Goal: Task Accomplishment & Management: Manage account settings

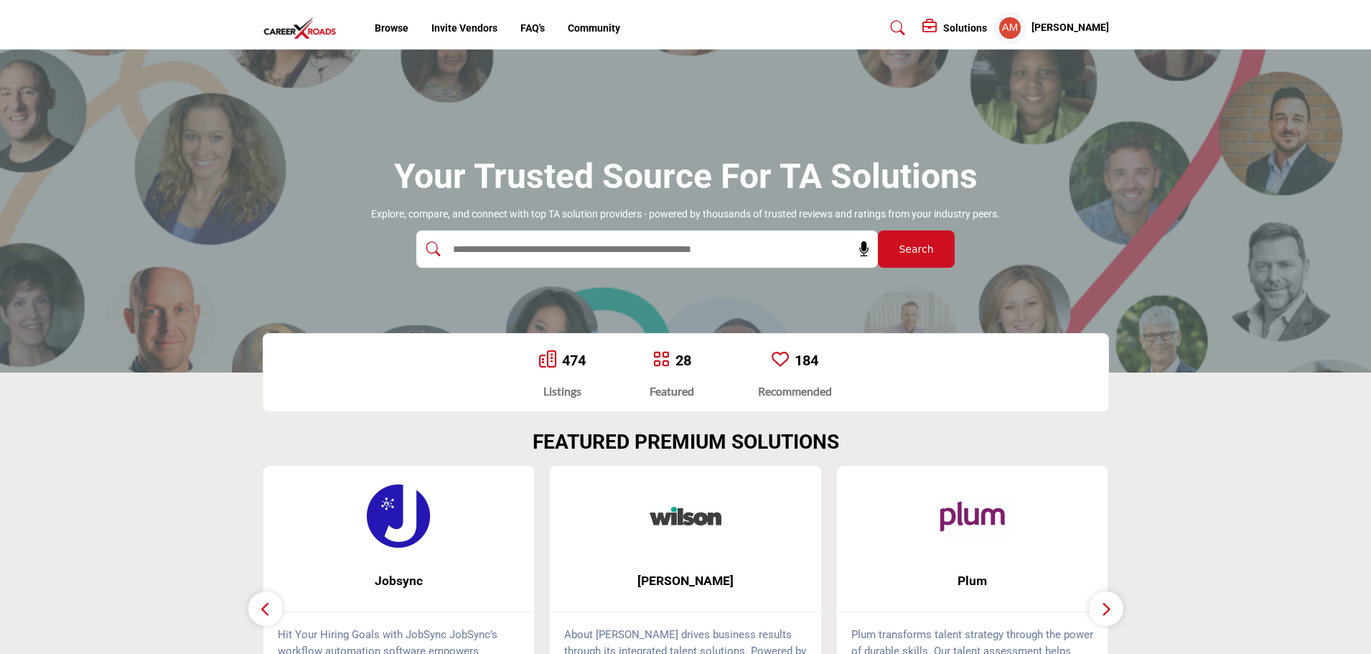
click at [464, 261] on div at bounding box center [631, 248] width 431 height 37
click at [465, 243] on input "text" at bounding box center [616, 249] width 342 height 22
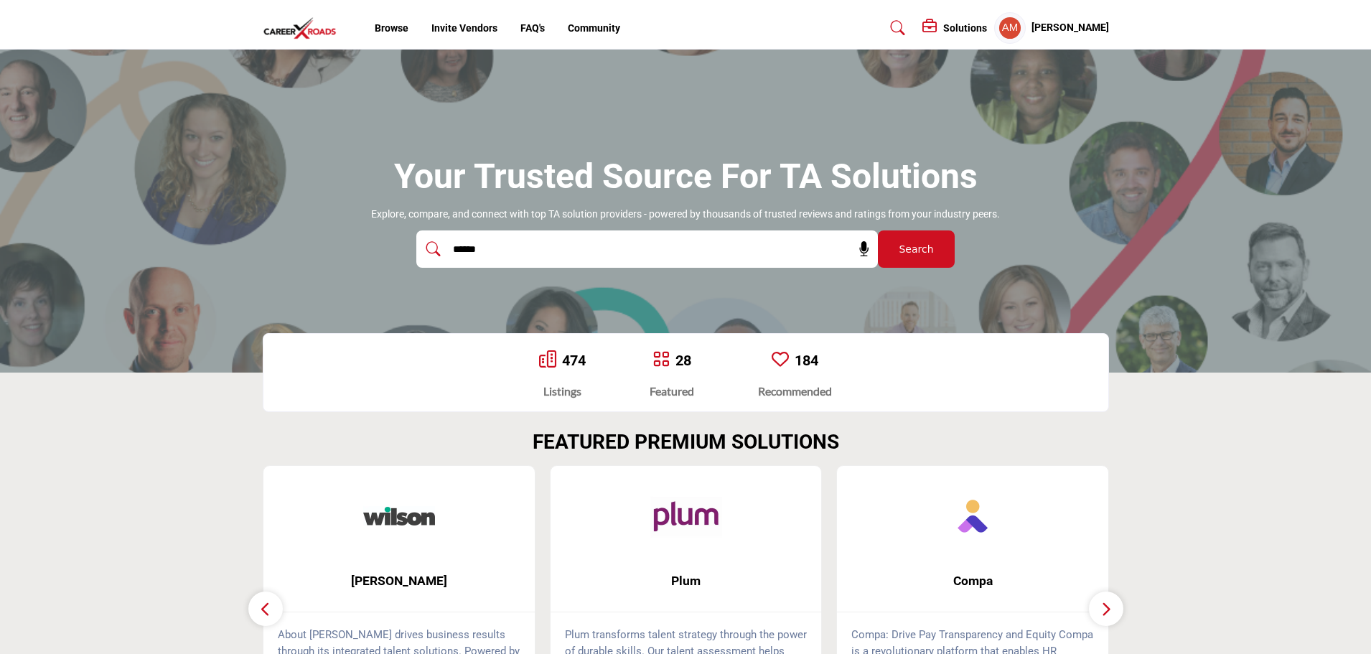
type input "******"
click at [878, 230] on button "Search" at bounding box center [916, 248] width 77 height 37
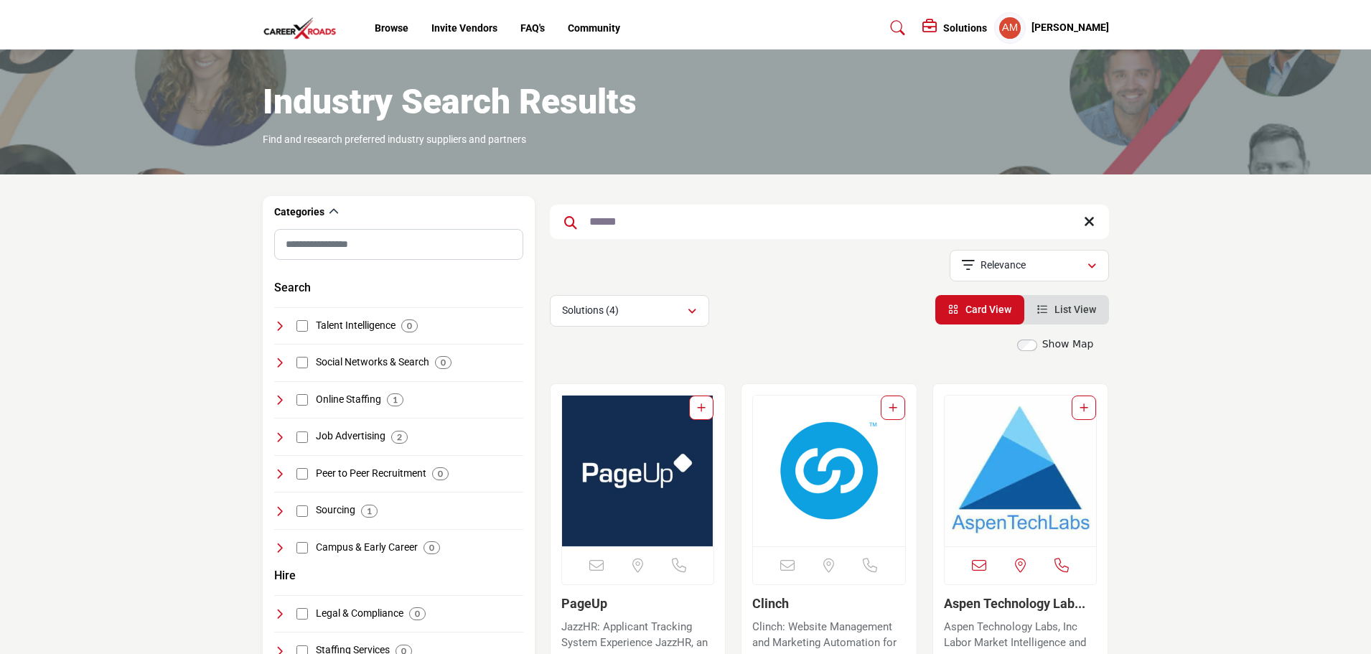
scroll to position [215, 0]
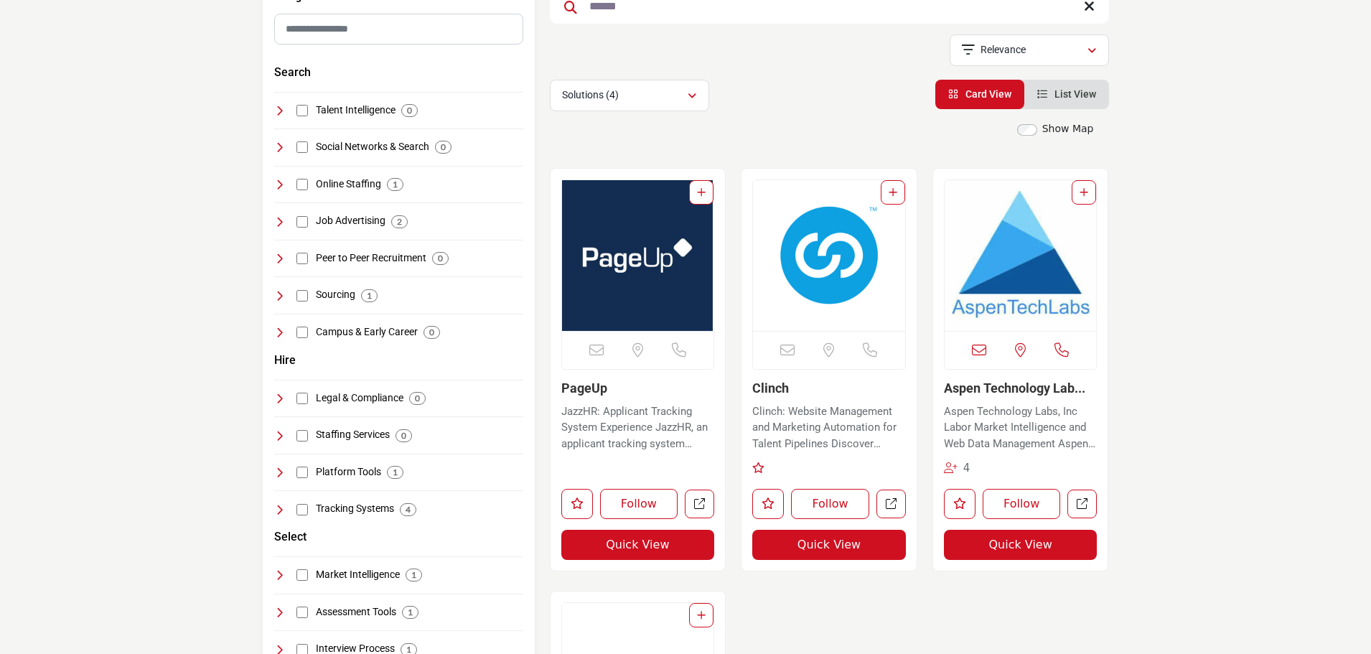
click at [642, 275] on img "Open Listing in new tab" at bounding box center [638, 255] width 152 height 151
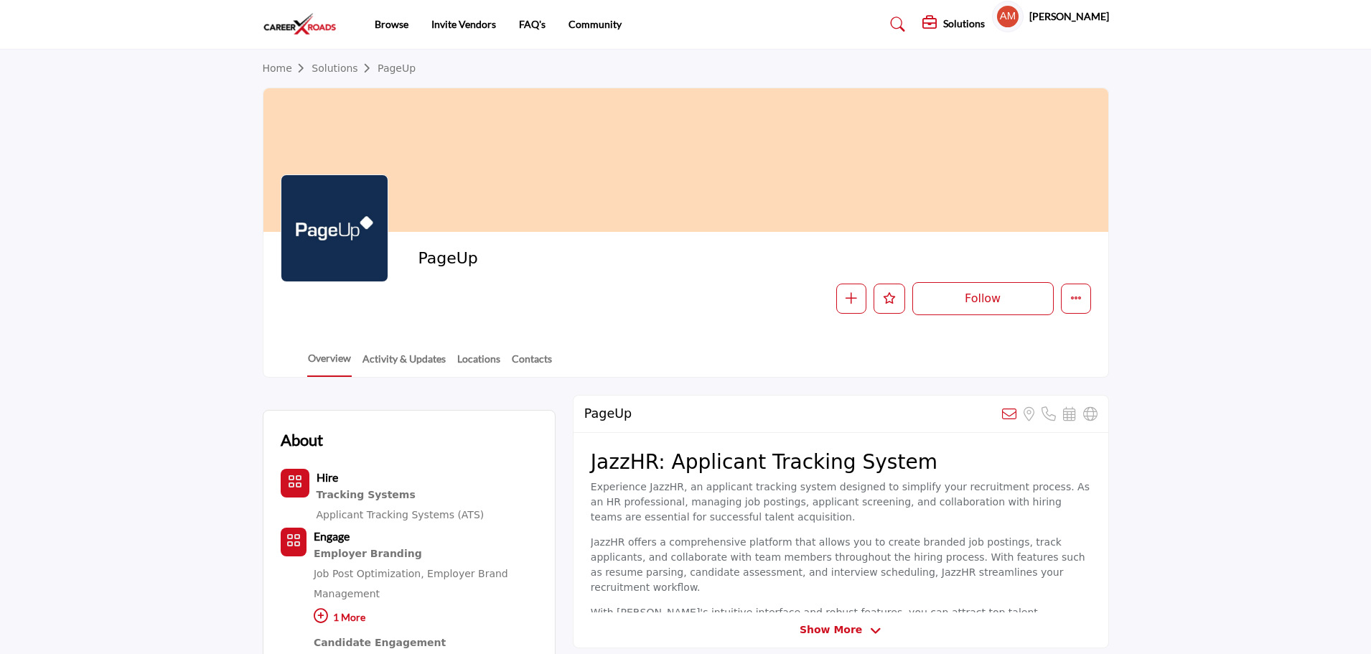
click at [0, 0] on div at bounding box center [0, 0] width 0 height 0
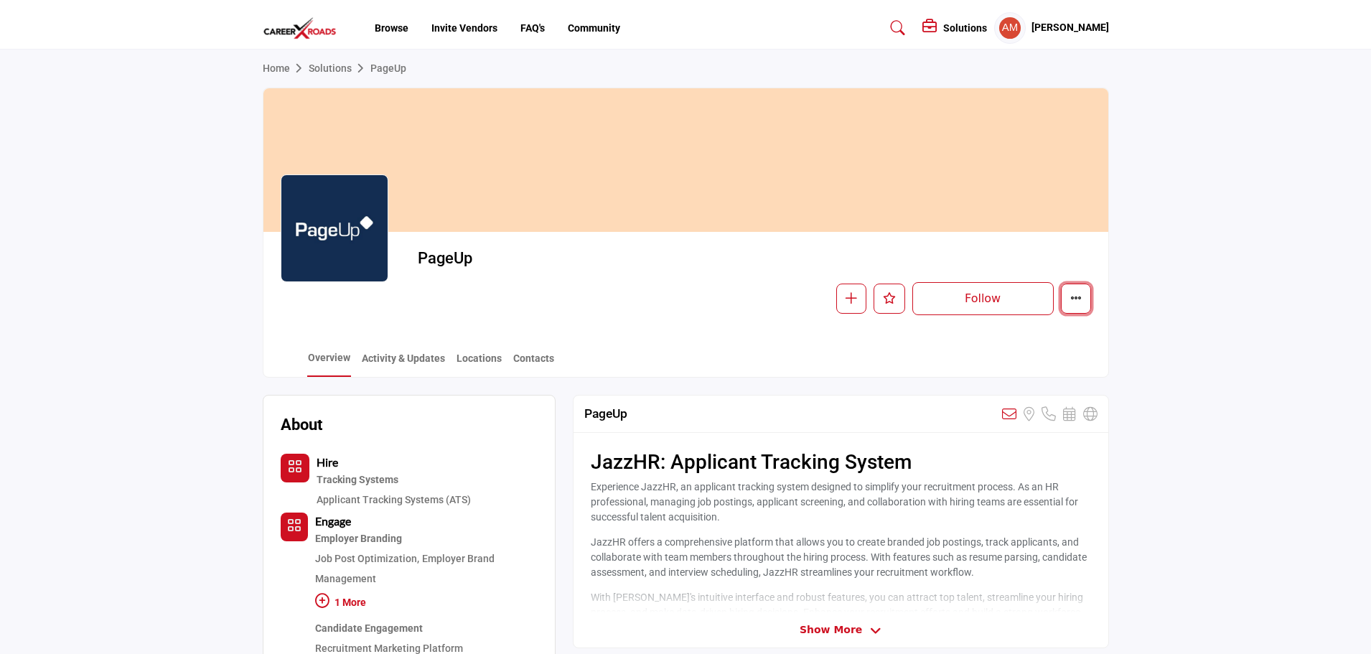
click at [1087, 302] on button "More details" at bounding box center [1076, 298] width 30 height 30
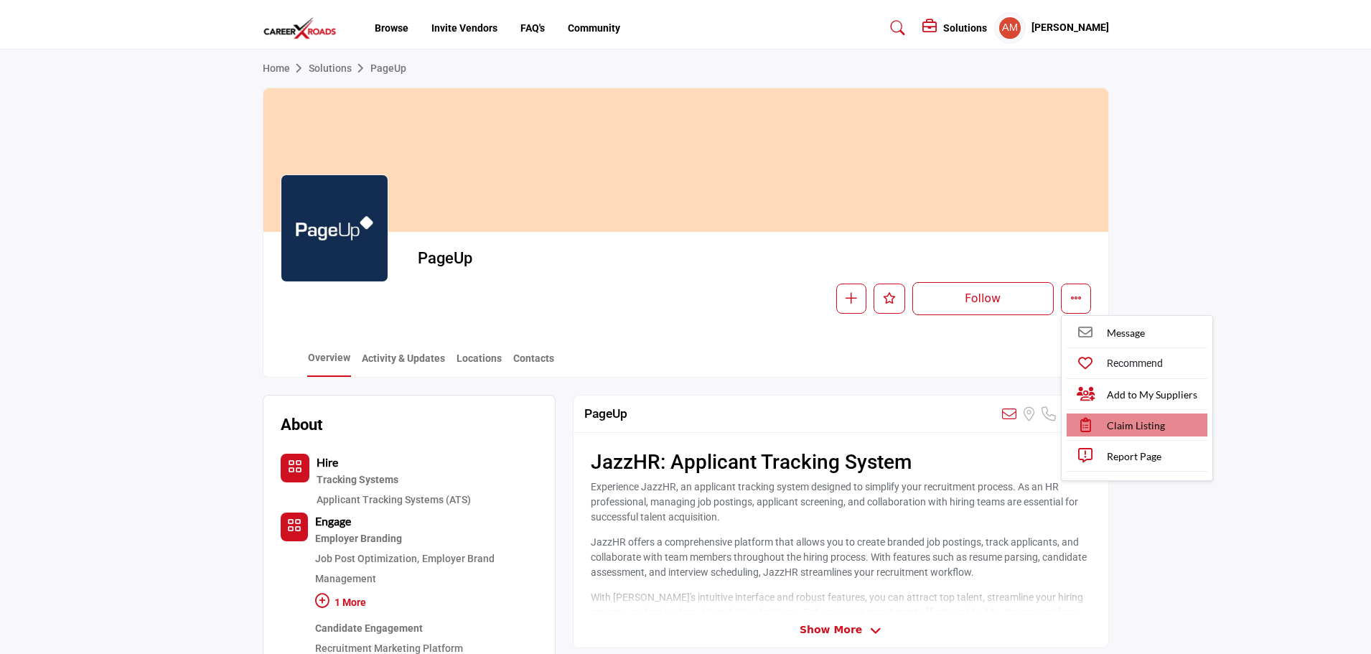
click at [1129, 430] on span "Claim Listing" at bounding box center [1136, 425] width 58 height 15
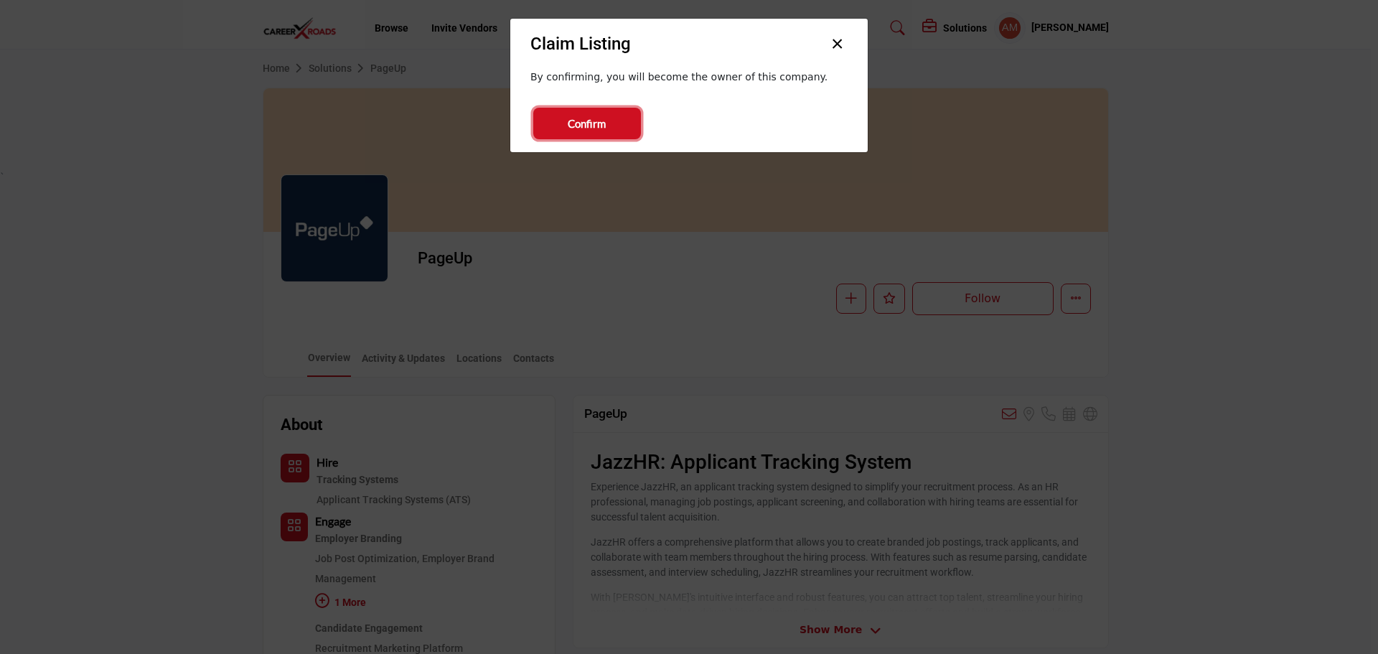
click at [612, 123] on button "Confirm" at bounding box center [587, 124] width 108 height 32
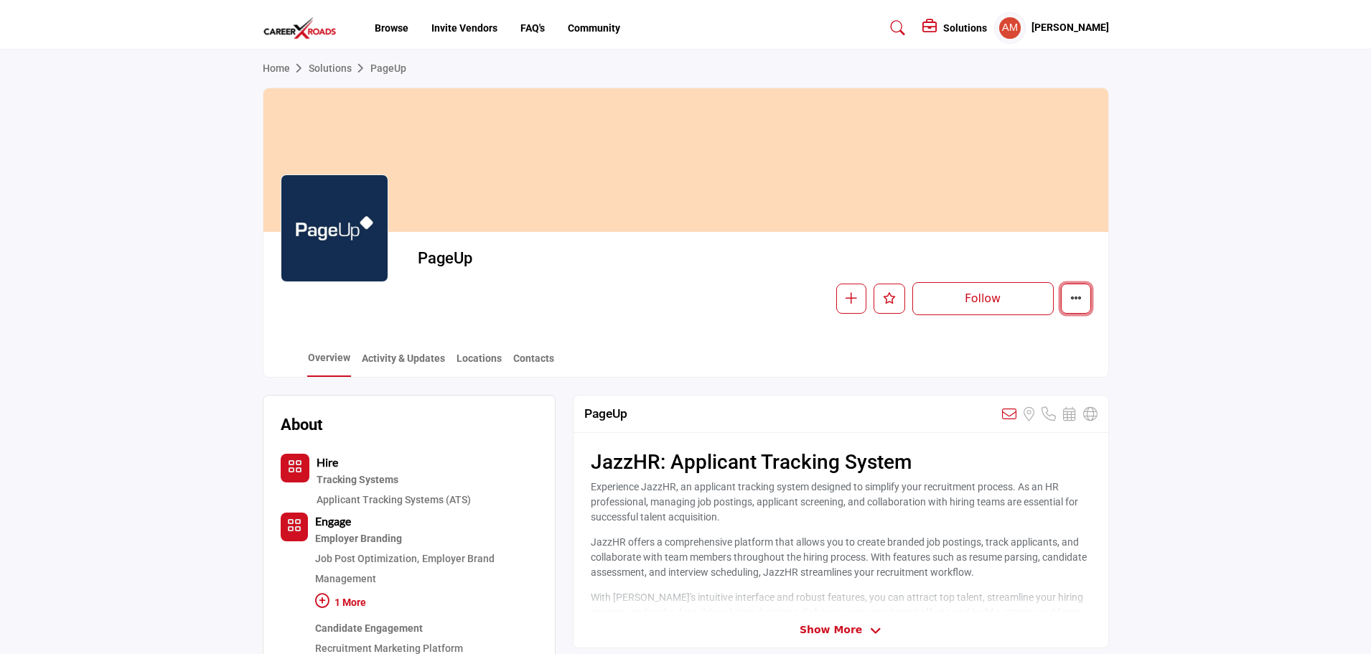
click at [1079, 302] on icon "More details" at bounding box center [1075, 297] width 11 height 11
drag, startPoint x: 1118, startPoint y: 297, endPoint x: 1115, endPoint y: 291, distance: 7.4
click at [1118, 296] on section "Home Solutions PageUp PageUp Follow Following Message Recommend Add to My Suppl…" at bounding box center [685, 214] width 1371 height 328
click at [1082, 296] on button "More details" at bounding box center [1076, 298] width 30 height 30
click at [1195, 283] on section "Home Solutions PageUp PageUp Follow Following Message Recommend Add to My Suppl…" at bounding box center [685, 214] width 1371 height 328
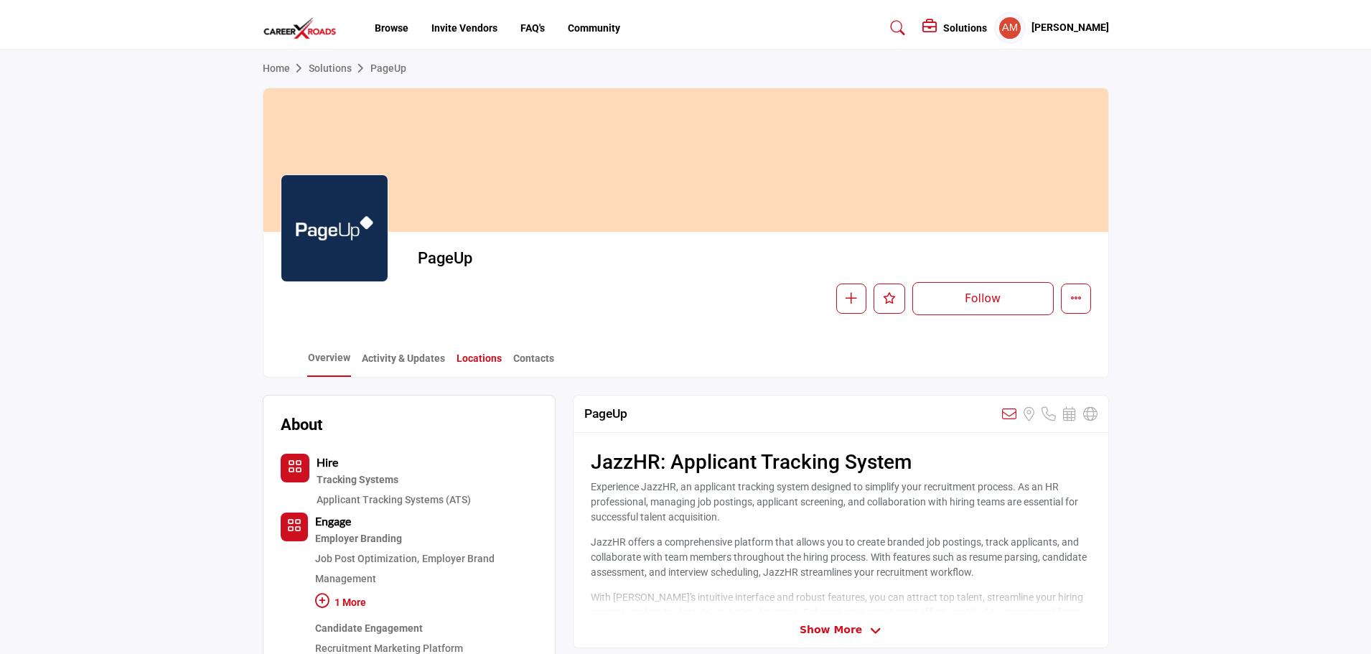
click at [489, 355] on link "Locations" at bounding box center [479, 363] width 47 height 25
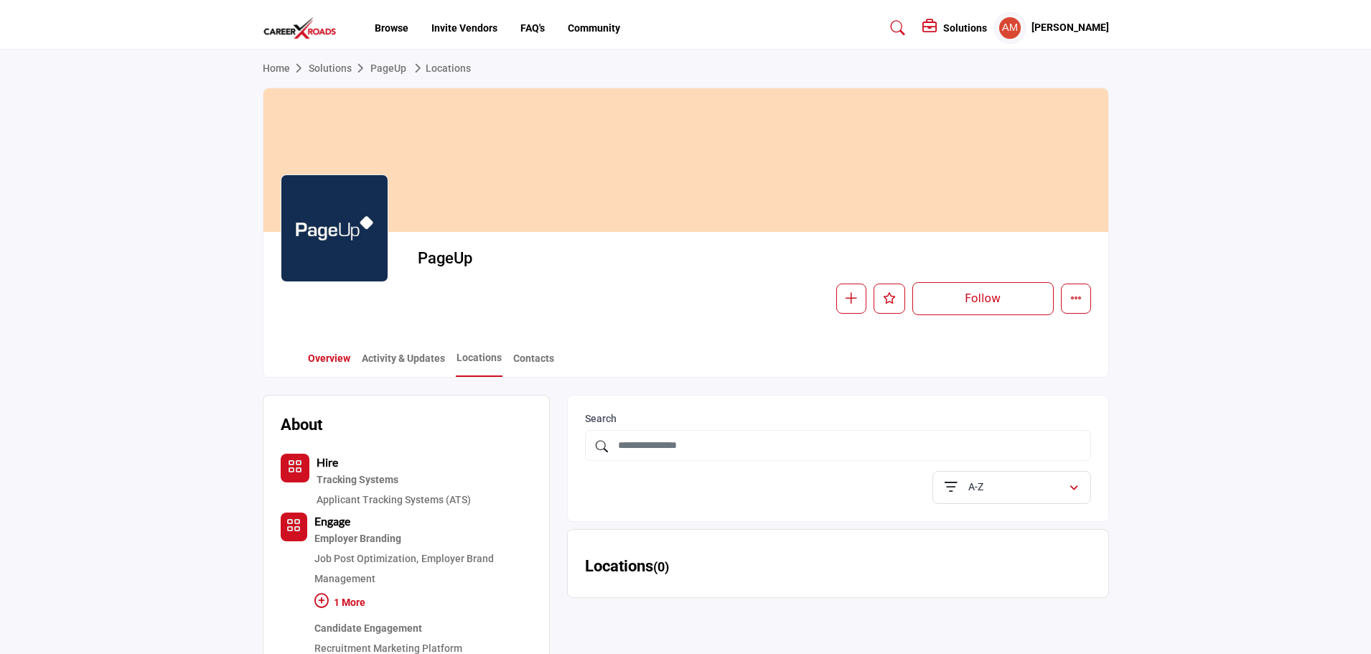
click at [329, 362] on link "Overview" at bounding box center [329, 363] width 44 height 25
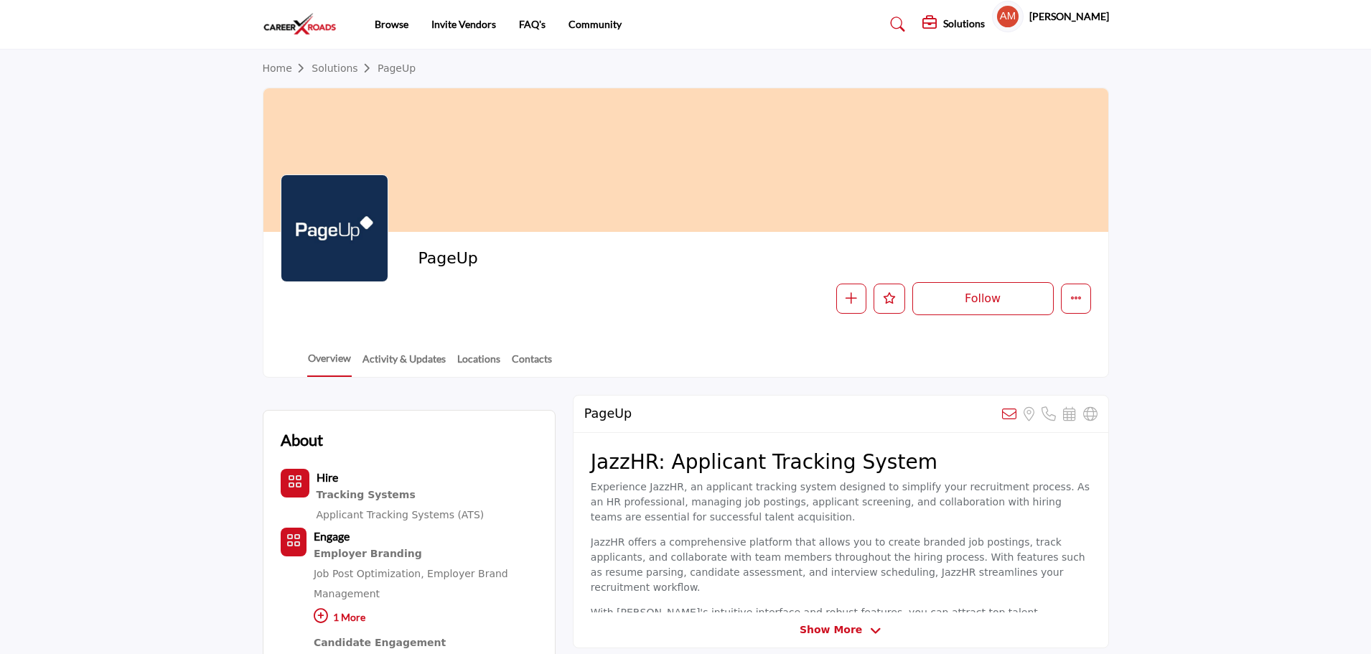
click at [311, 24] on body "Browse Invite Vendors FAQ's Community" at bounding box center [685, 542] width 1371 height 1085
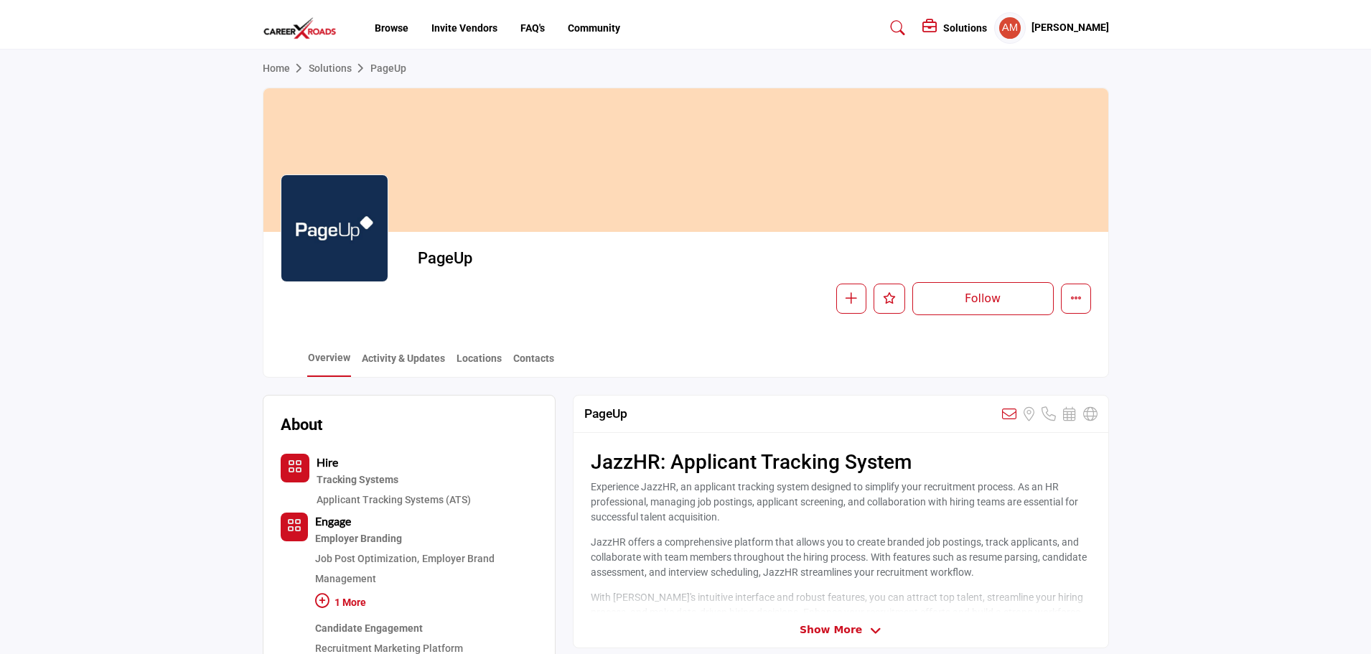
click at [1053, 29] on h5 "[PERSON_NAME]" at bounding box center [1070, 28] width 78 height 14
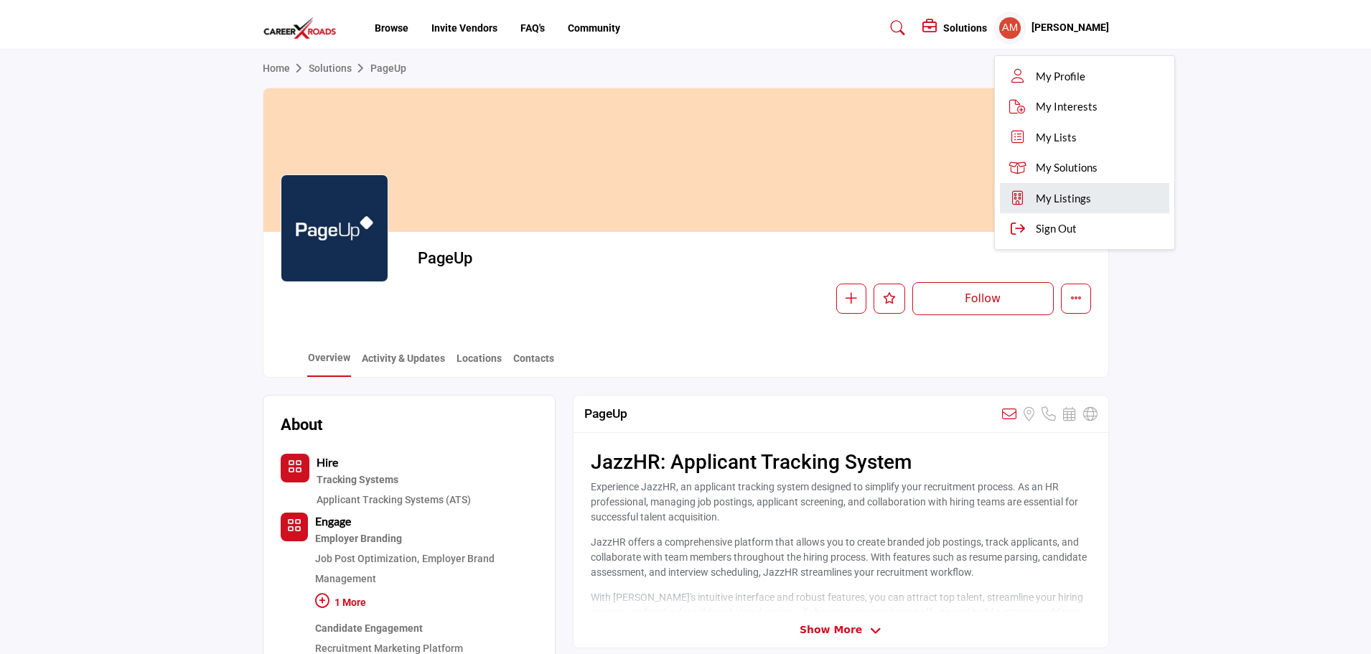
click at [1057, 210] on link "My Listings" at bounding box center [1084, 198] width 169 height 31
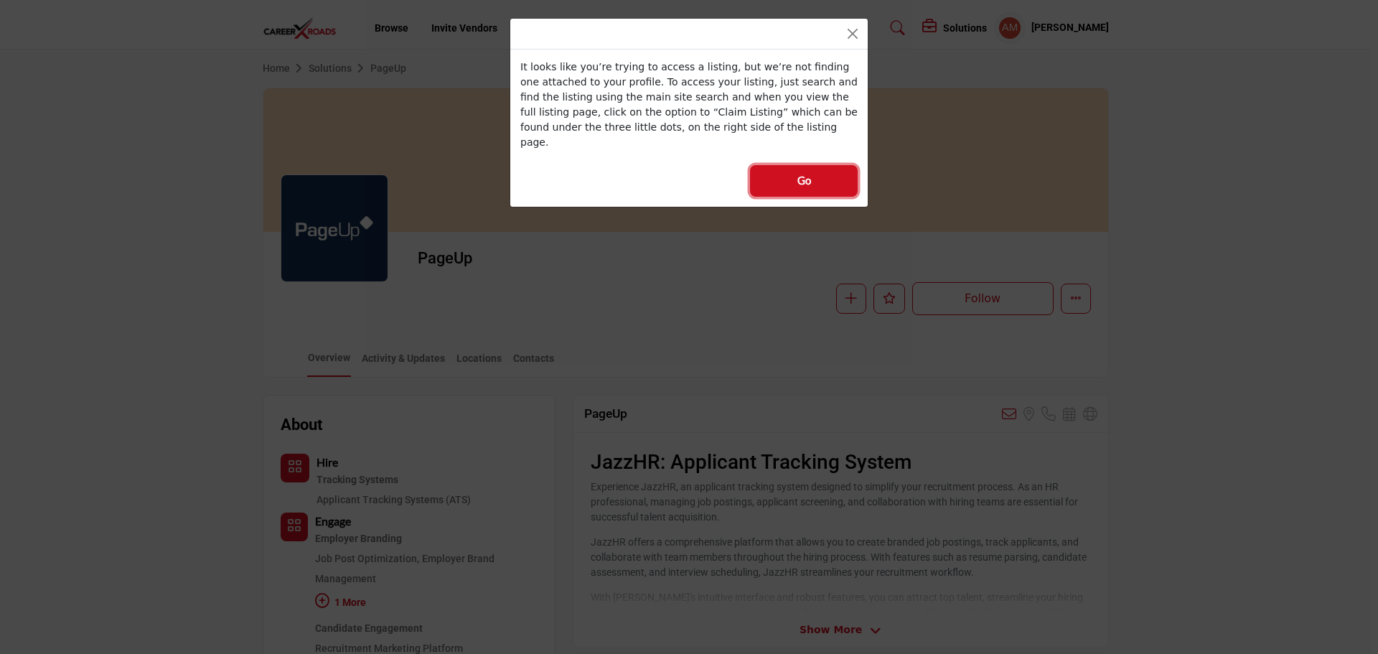
click at [782, 165] on button "Go" at bounding box center [804, 181] width 108 height 32
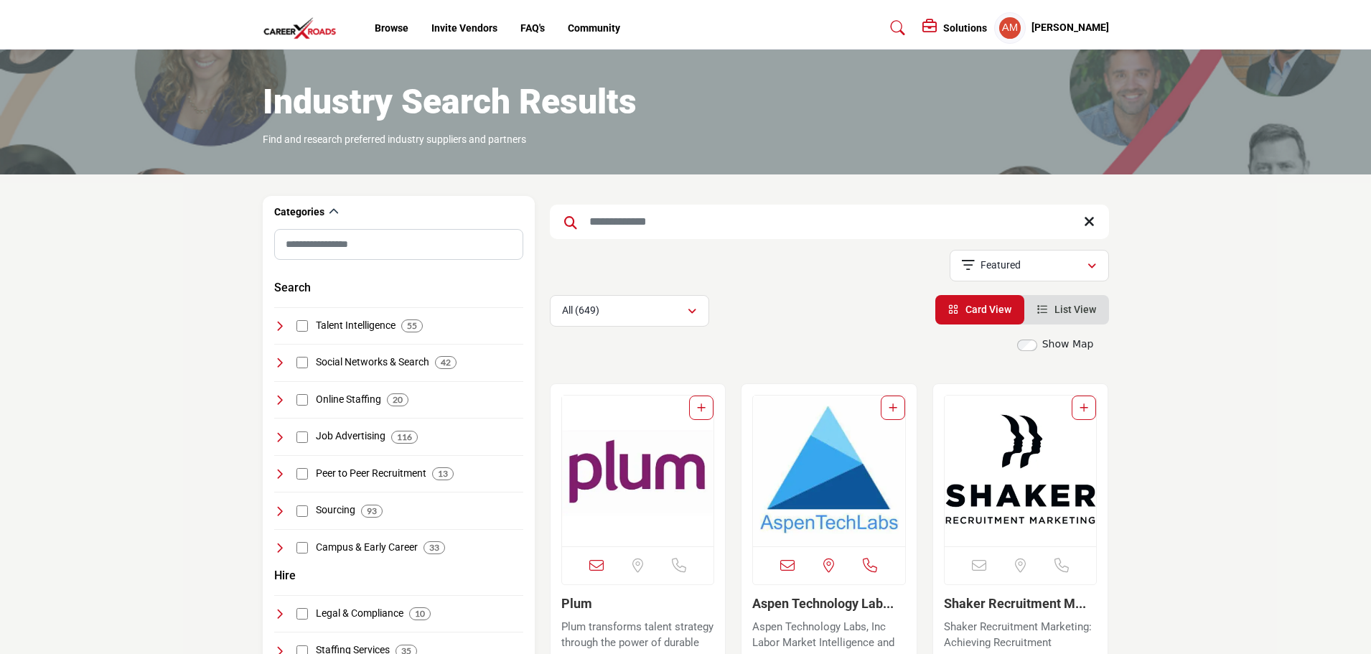
click at [617, 222] on input "Search Keyword" at bounding box center [829, 222] width 559 height 34
type input "******"
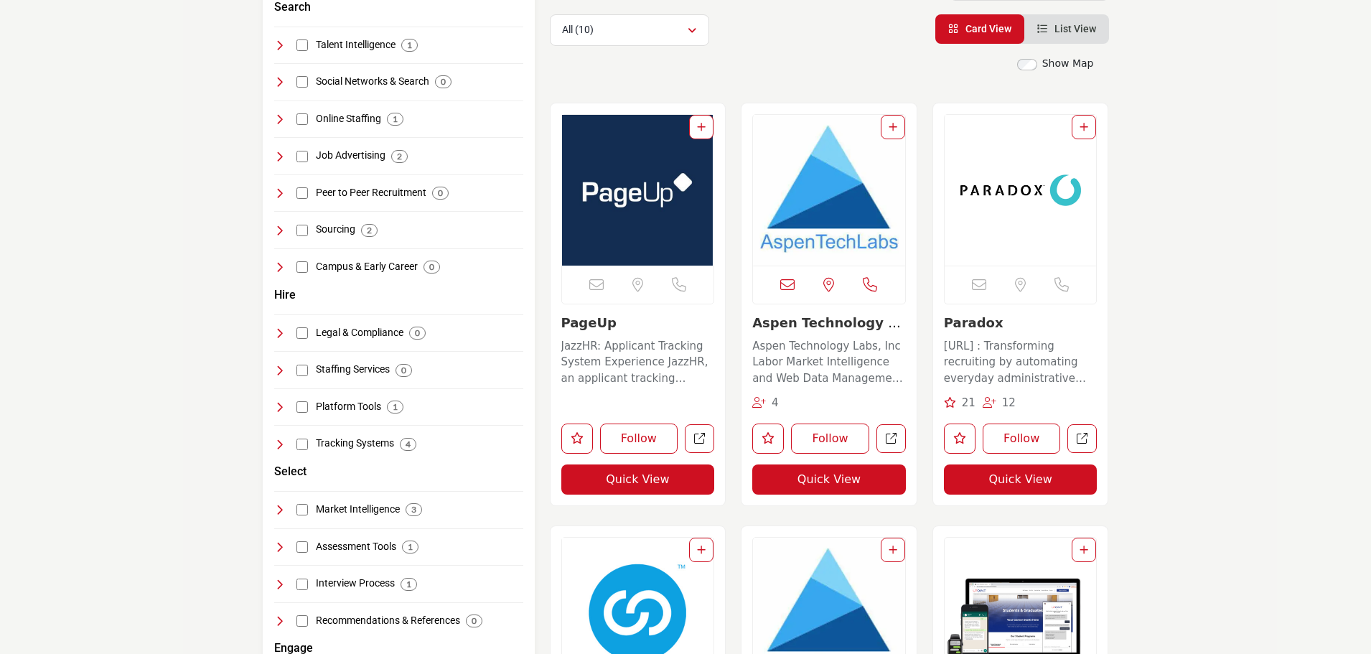
scroll to position [215, 0]
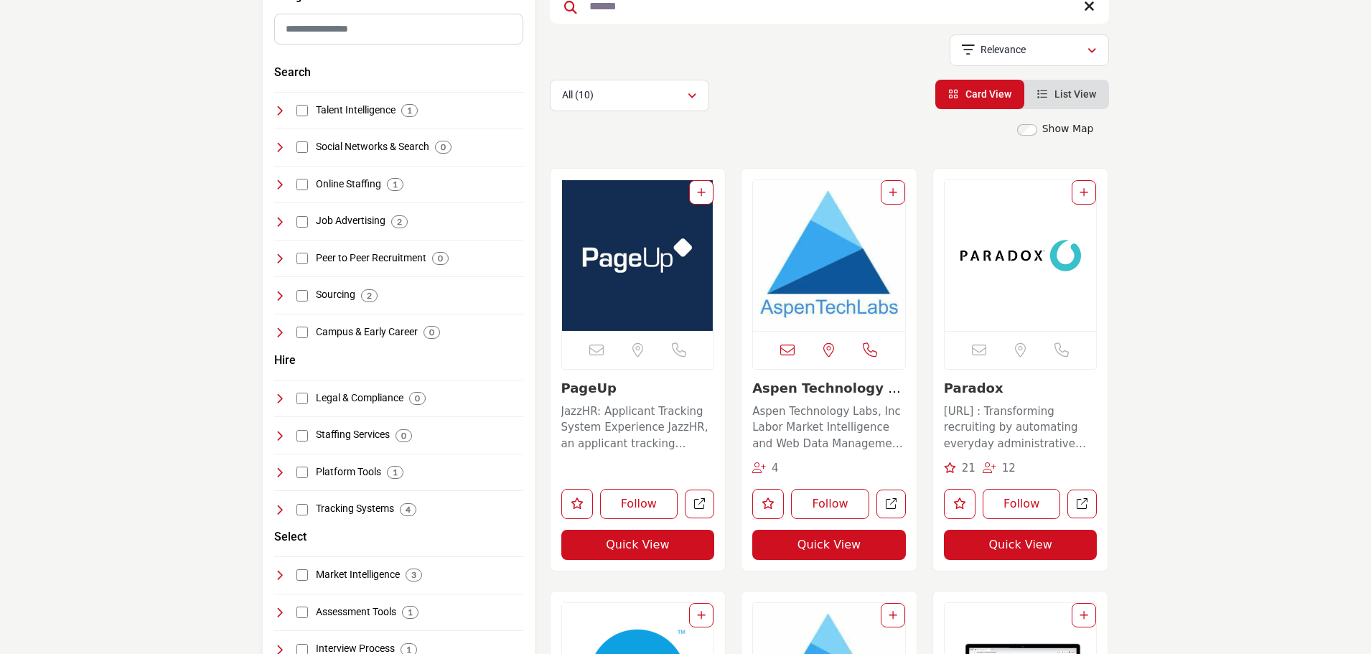
click at [635, 235] on img "Open Listing in new tab" at bounding box center [638, 255] width 152 height 151
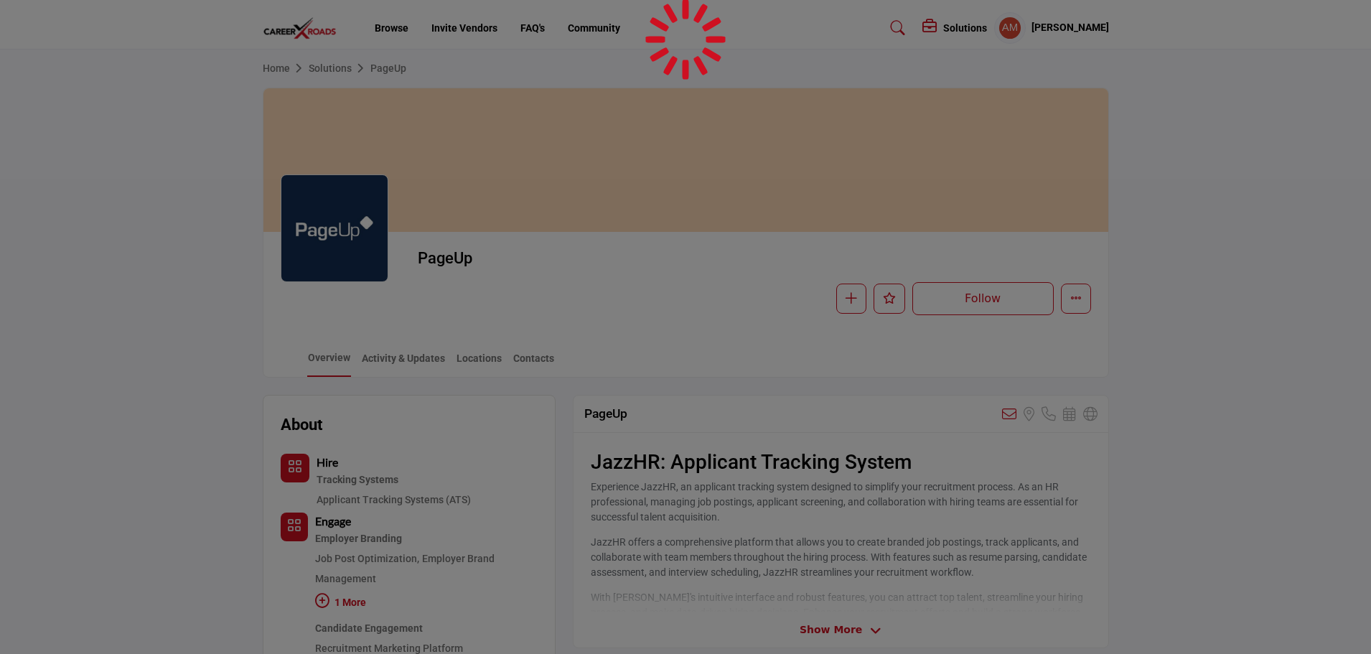
click at [1071, 304] on div at bounding box center [685, 327] width 1371 height 654
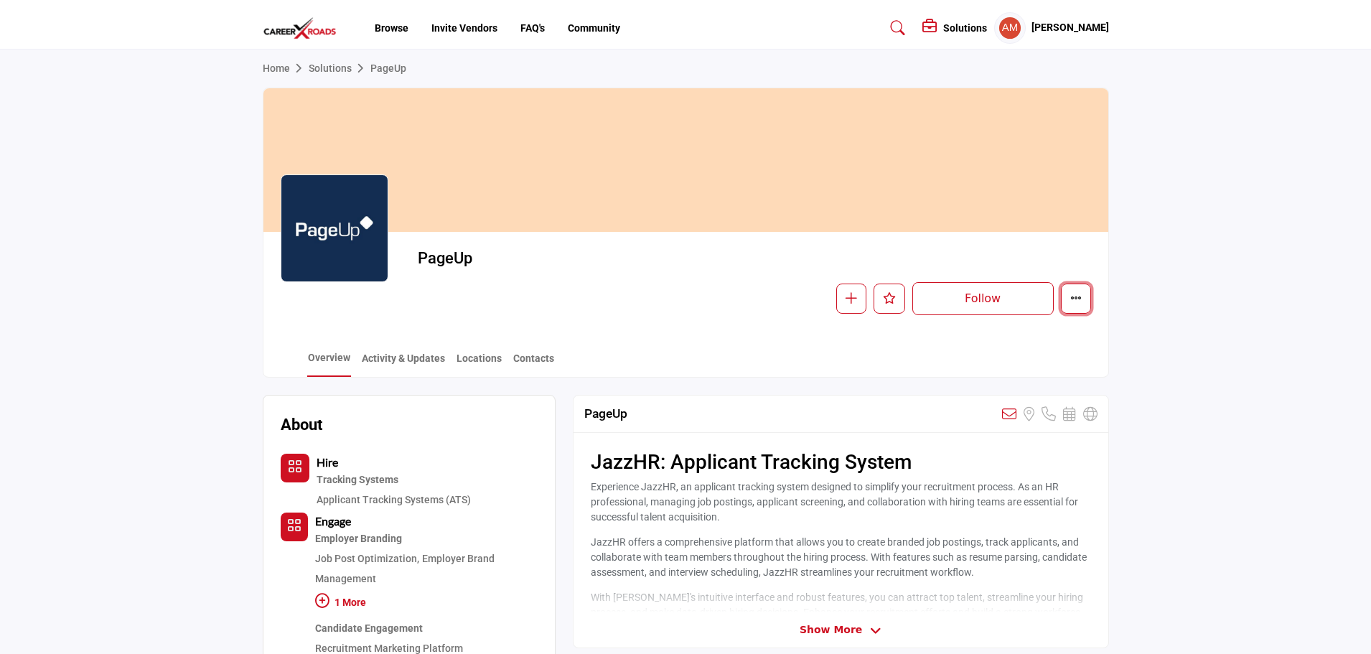
click at [1071, 304] on icon "More details" at bounding box center [1075, 297] width 11 height 11
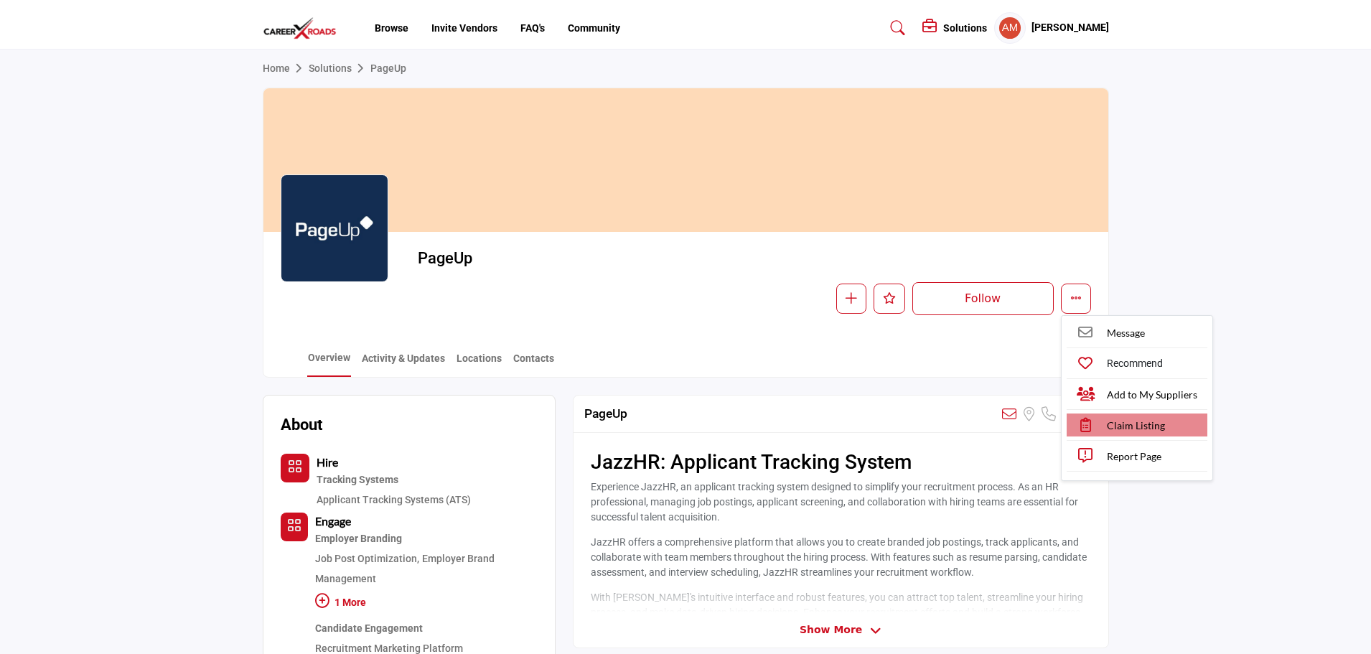
click at [1118, 430] on span "Claim Listing" at bounding box center [1136, 425] width 58 height 15
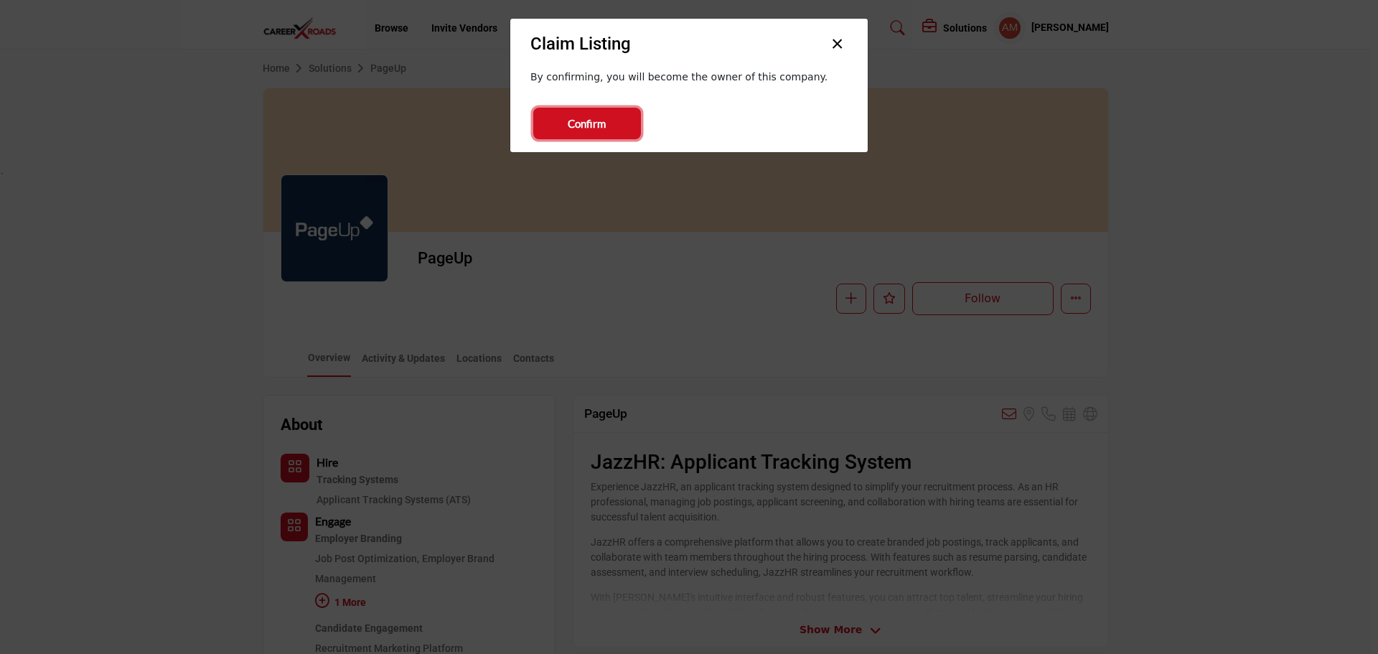
click at [603, 126] on span "Confirm" at bounding box center [587, 124] width 38 height 17
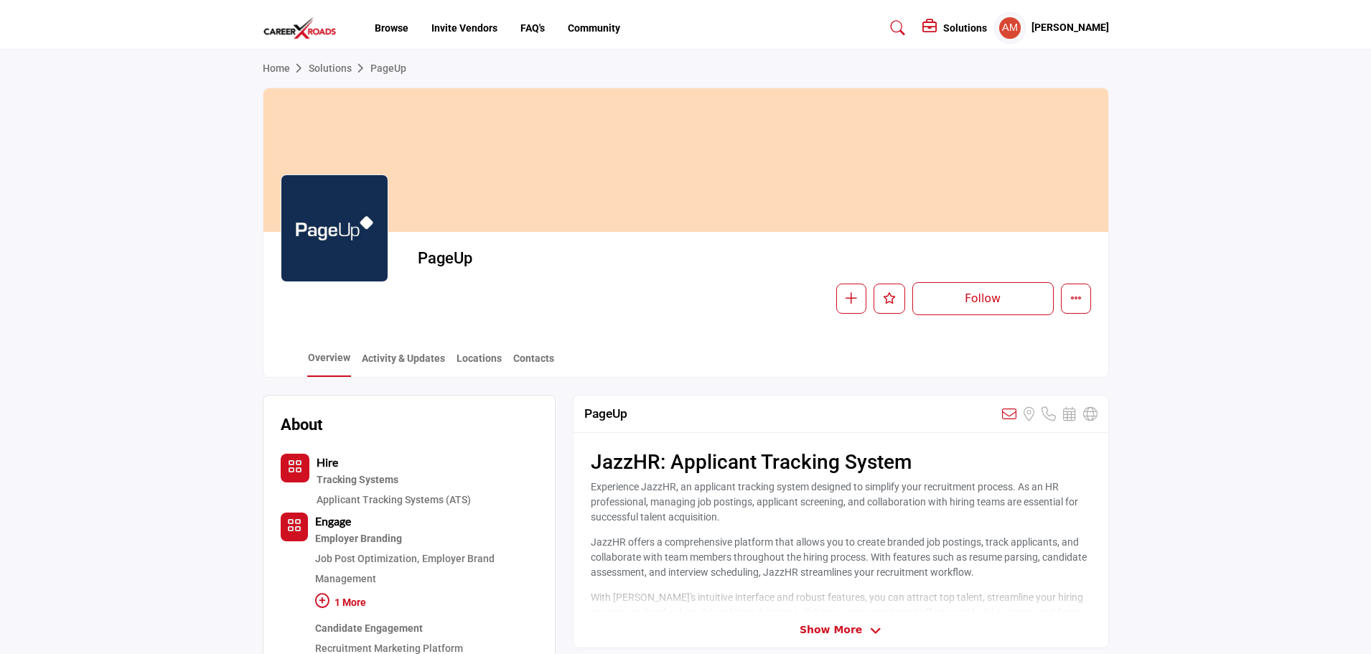
click at [976, 32] on div "Solutions Pricing Page Media Kit" at bounding box center [1015, 28] width 187 height 32
click at [928, 26] on div "Solutions" at bounding box center [954, 27] width 65 height 17
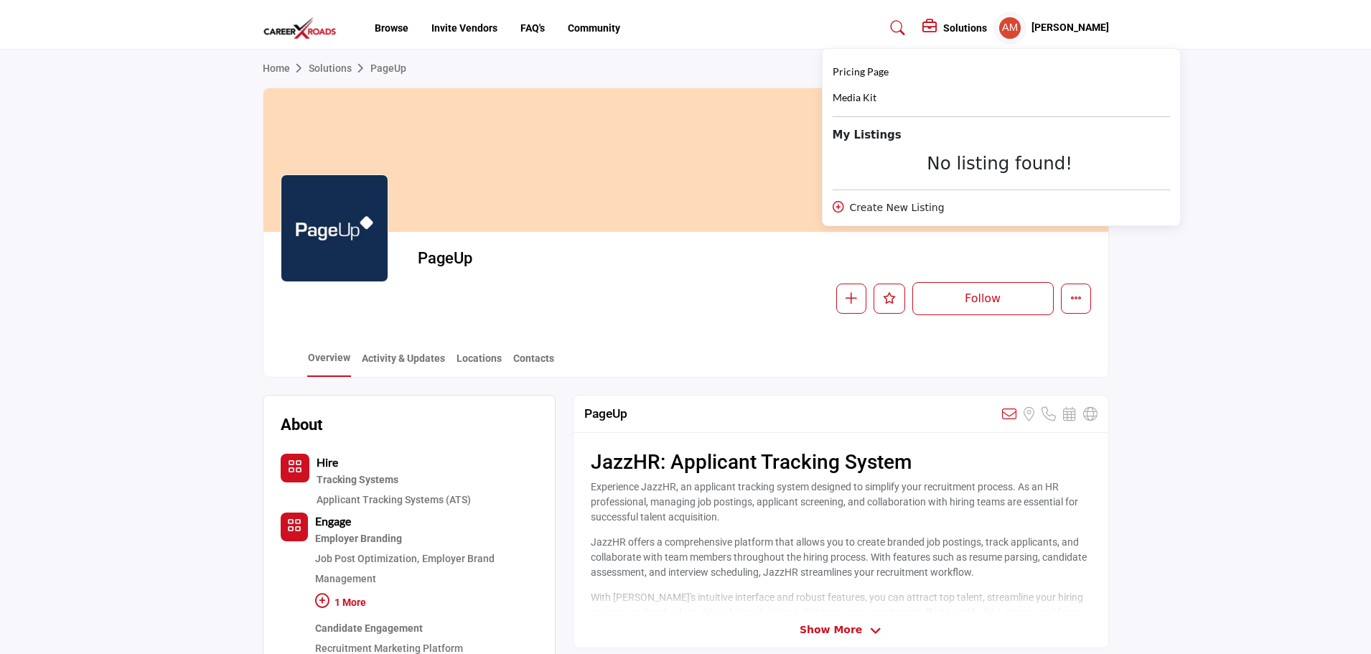
click at [928, 27] on div "Solutions" at bounding box center [954, 27] width 65 height 17
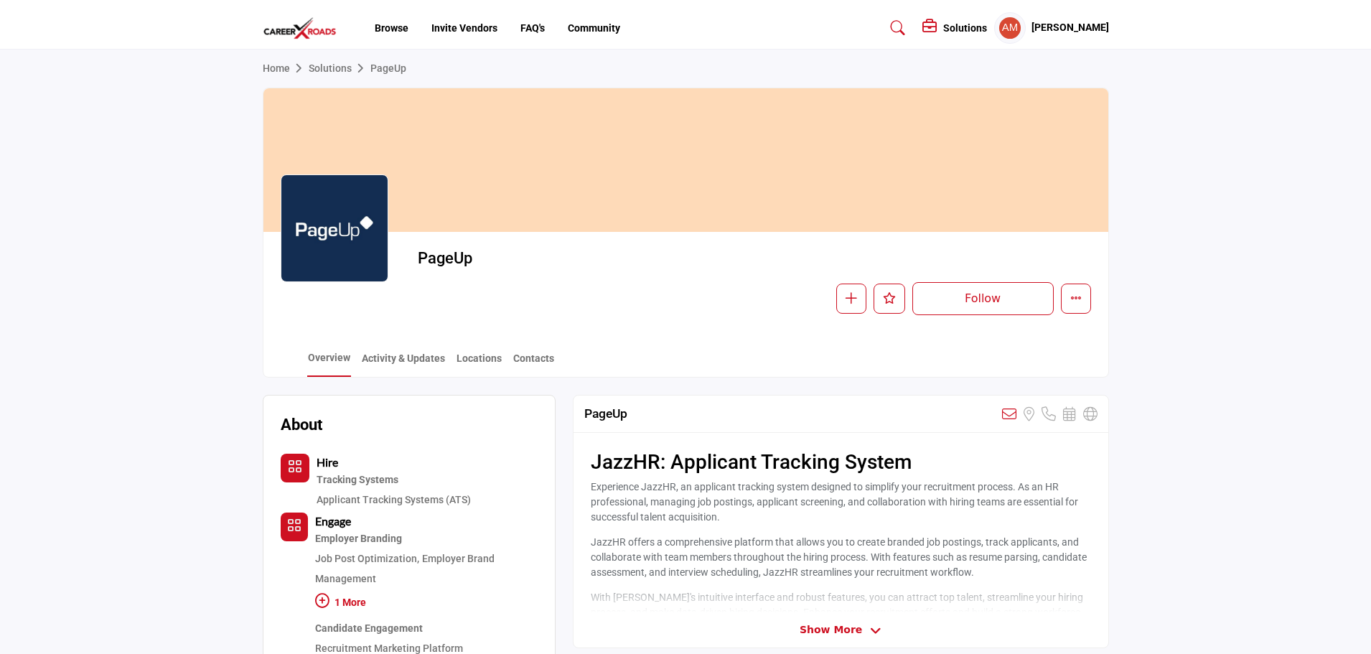
click at [1083, 17] on div "Andrea McCartney My Profile My Interests My Lists My Solutions My Listings Sign…" at bounding box center [1051, 28] width 115 height 32
click at [1049, 30] on h5 "[PERSON_NAME]" at bounding box center [1070, 28] width 78 height 14
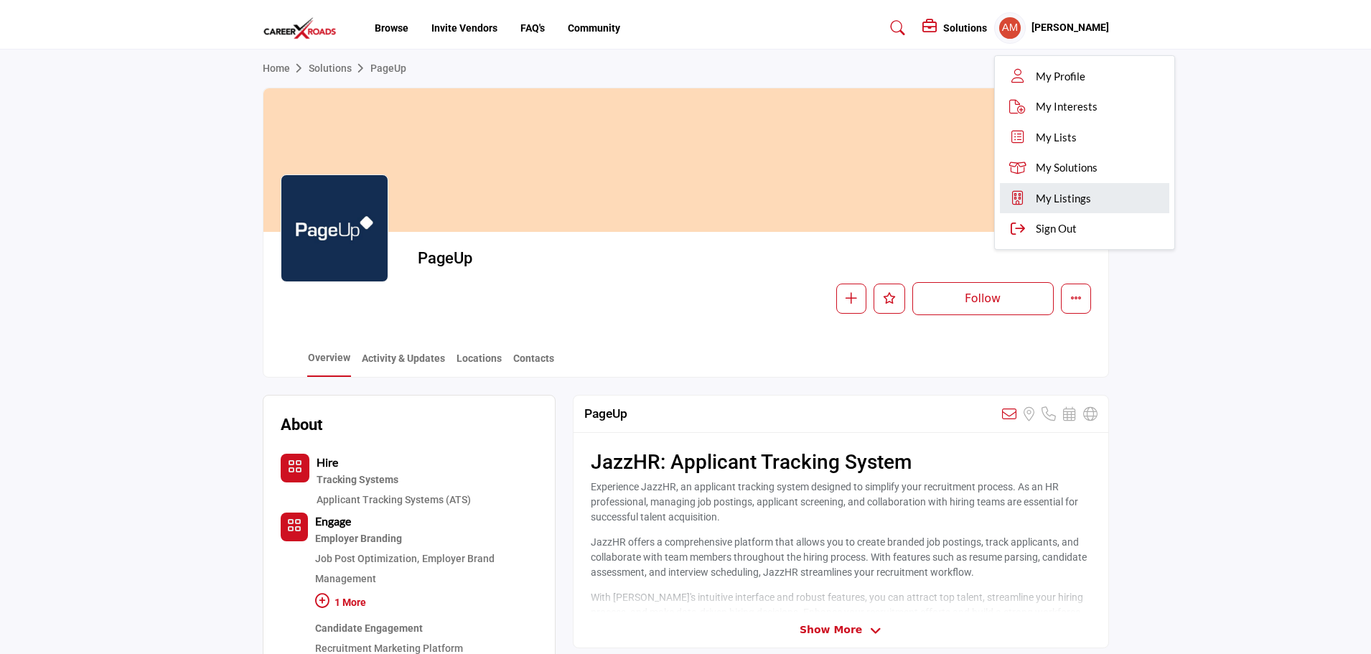
click at [1036, 203] on span "My Listings" at bounding box center [1063, 198] width 55 height 17
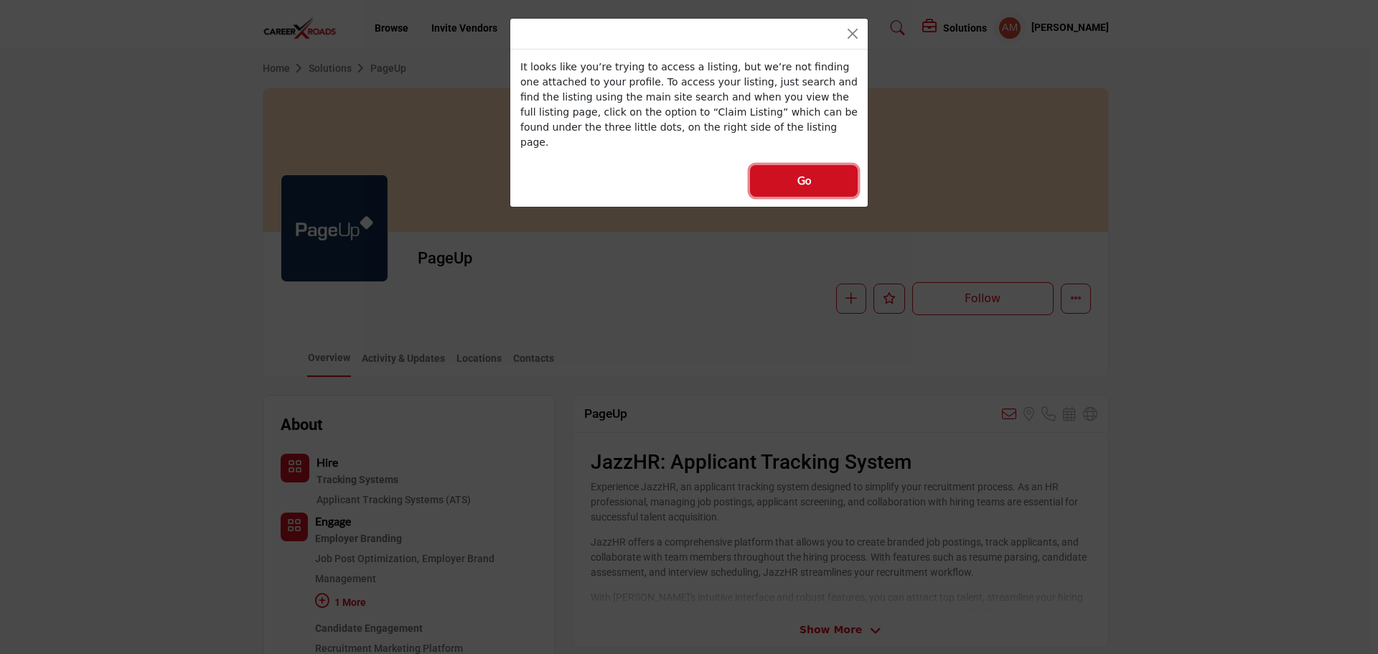
click at [772, 165] on button "Go" at bounding box center [804, 181] width 108 height 32
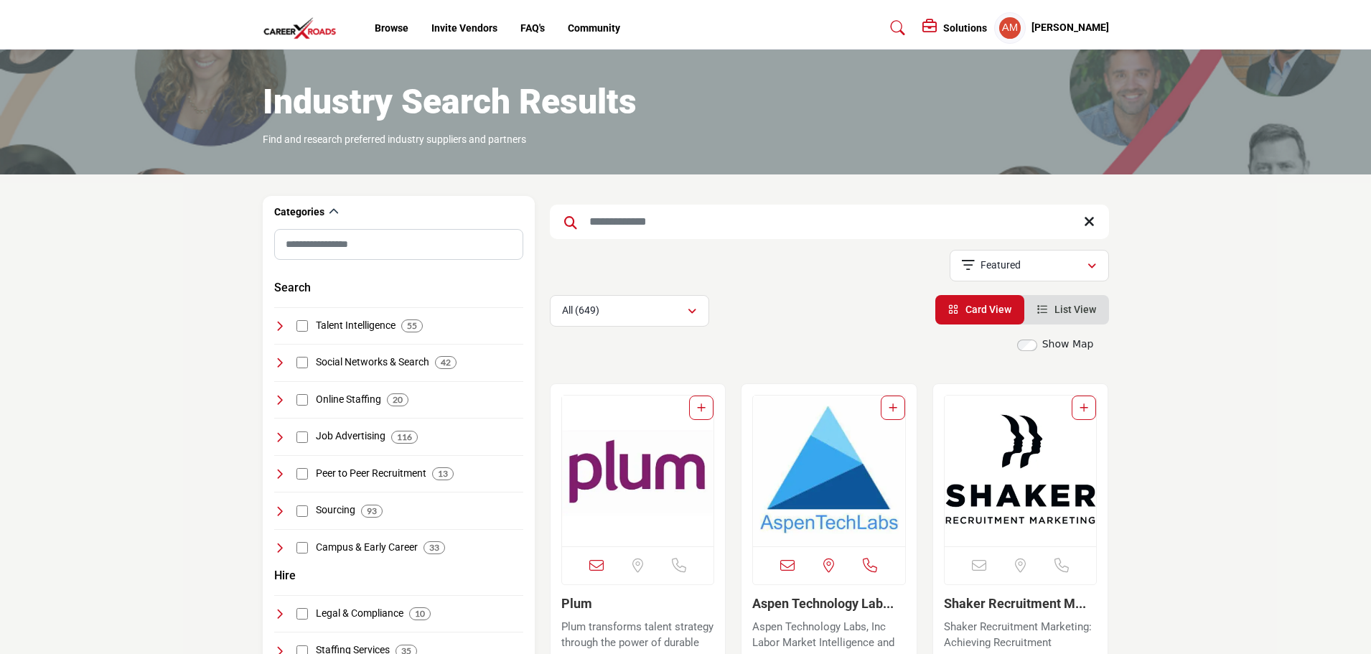
click at [600, 216] on input "Search Keyword" at bounding box center [829, 222] width 559 height 34
type input "******"
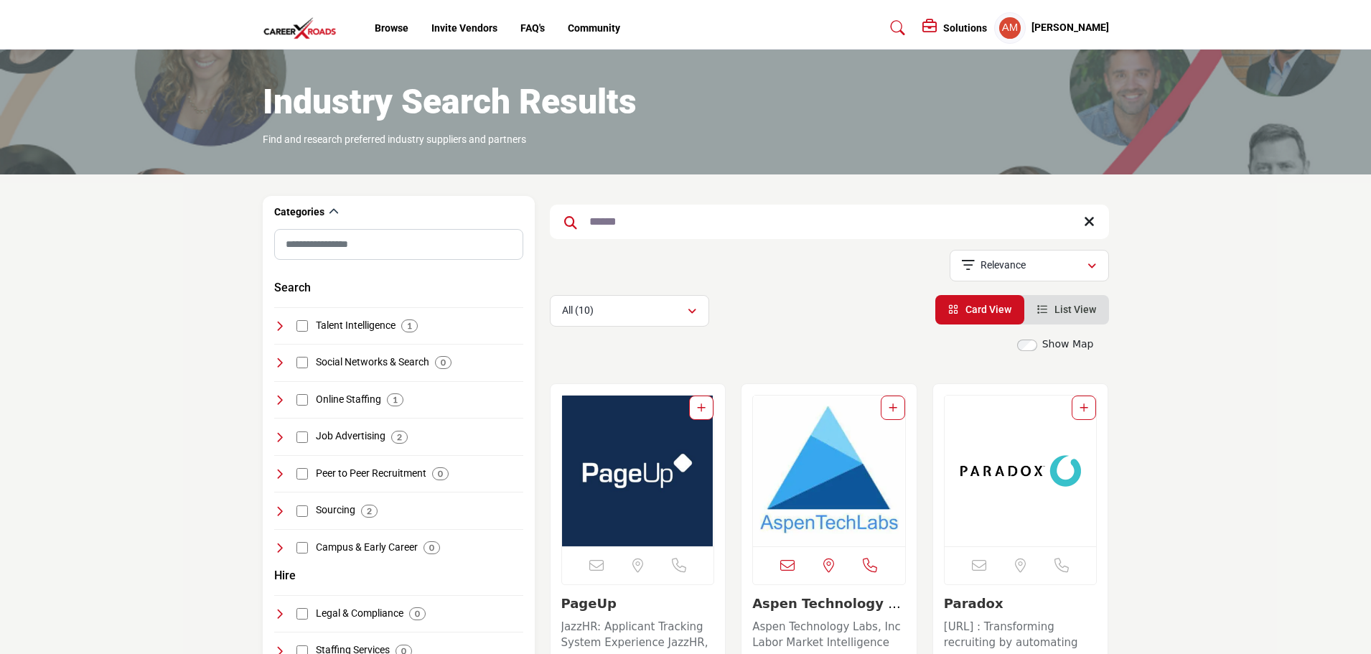
click at [611, 451] on img "Open Listing in new tab" at bounding box center [638, 470] width 152 height 151
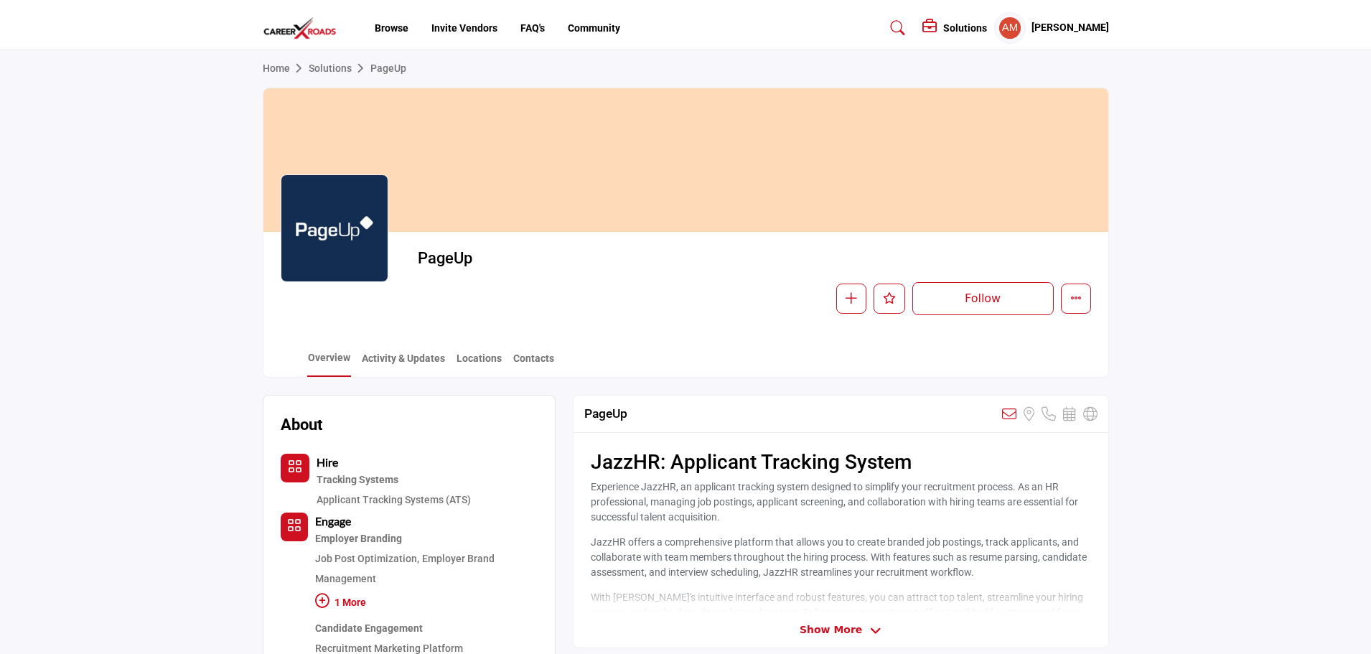
click at [1080, 301] on body "Browse Invite Vendors FAQ's Community" at bounding box center [685, 641] width 1371 height 1283
click at [1074, 299] on icon "More details" at bounding box center [1075, 297] width 11 height 11
click at [1113, 432] on span "Claim Listing" at bounding box center [1136, 425] width 58 height 15
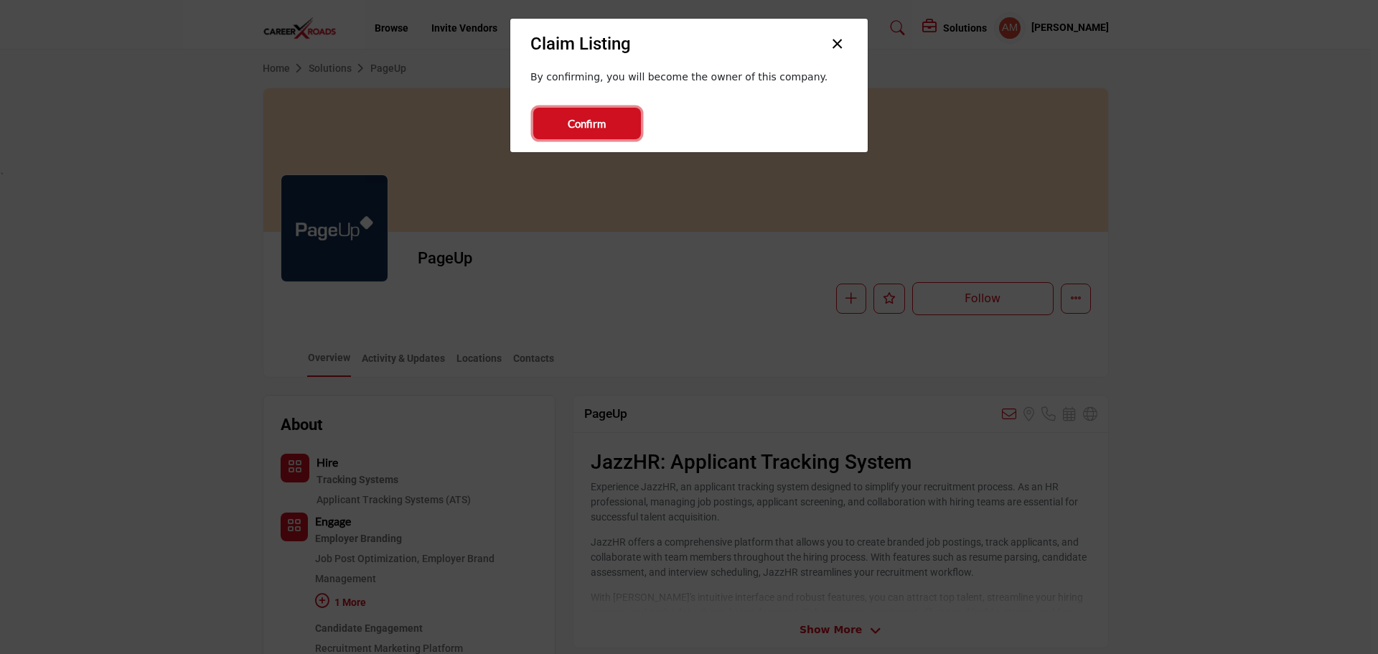
click at [576, 116] on span "Confirm" at bounding box center [587, 124] width 38 height 17
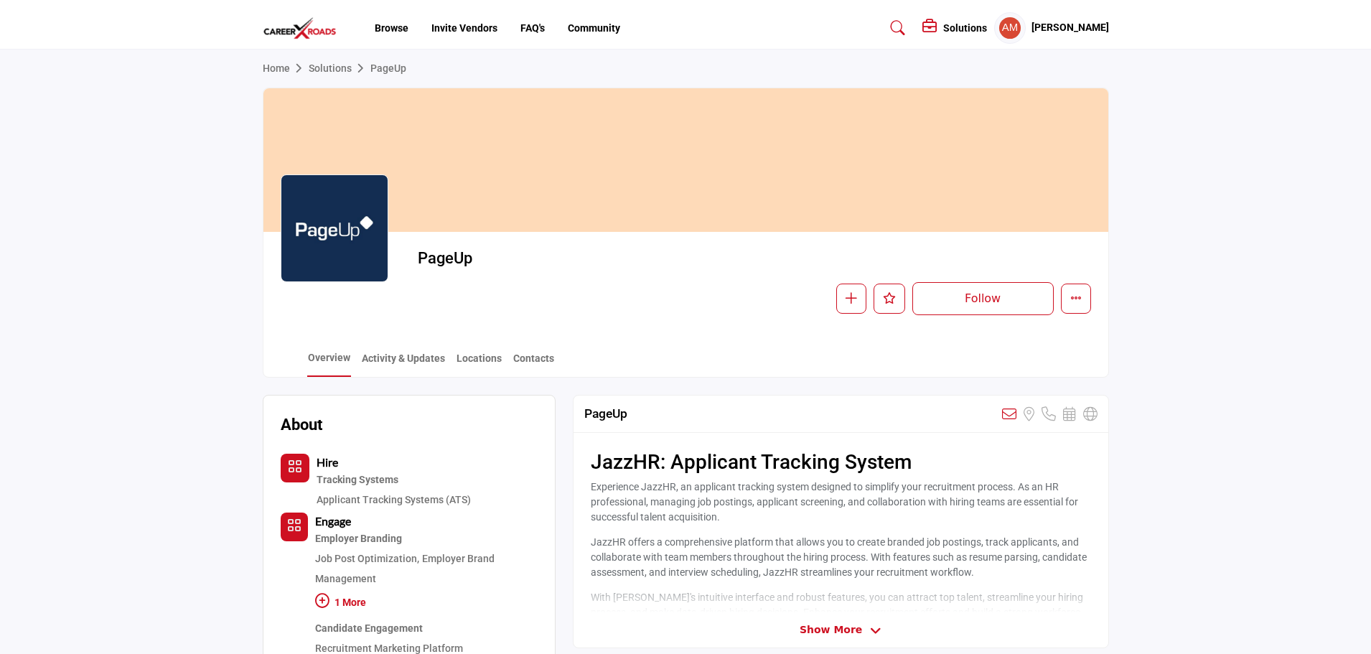
click at [1082, 20] on div "[PERSON_NAME] My Profile My Interests My Lists My Solutions My Listings Sign Out" at bounding box center [1051, 28] width 115 height 32
click at [1031, 22] on h5 "[PERSON_NAME]" at bounding box center [1070, 28] width 78 height 14
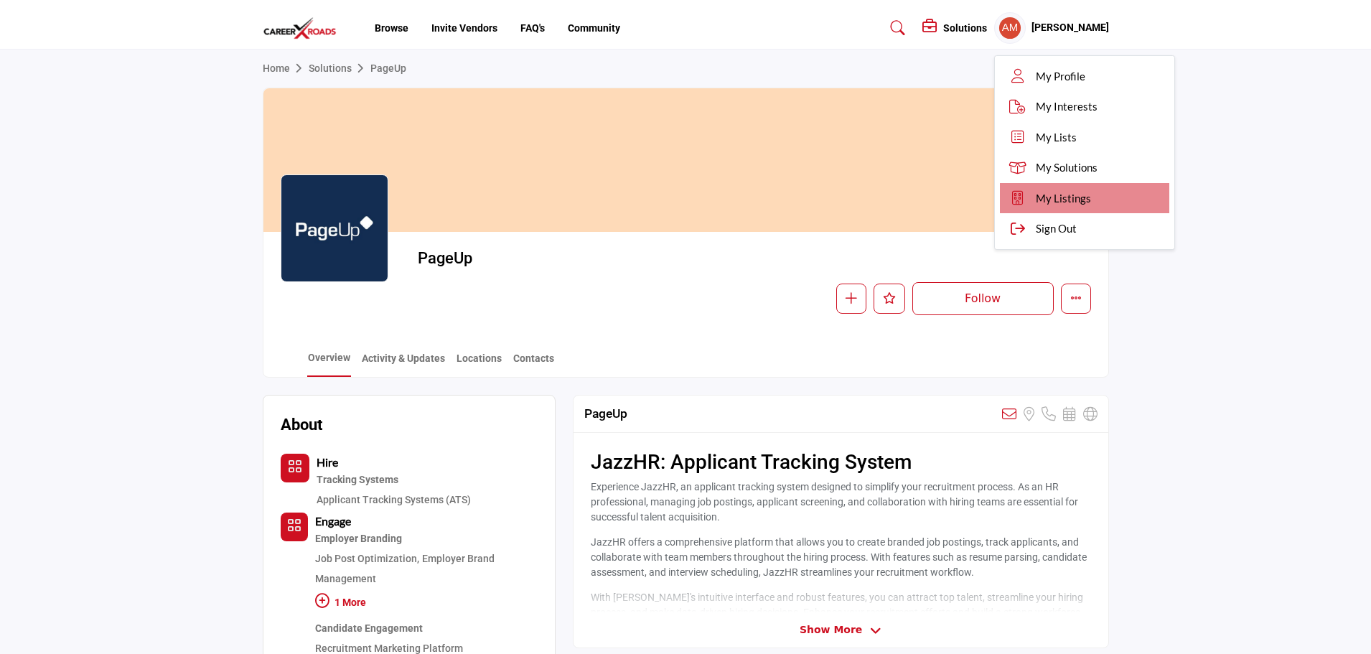
click at [1037, 189] on link "My Listings" at bounding box center [1084, 198] width 169 height 31
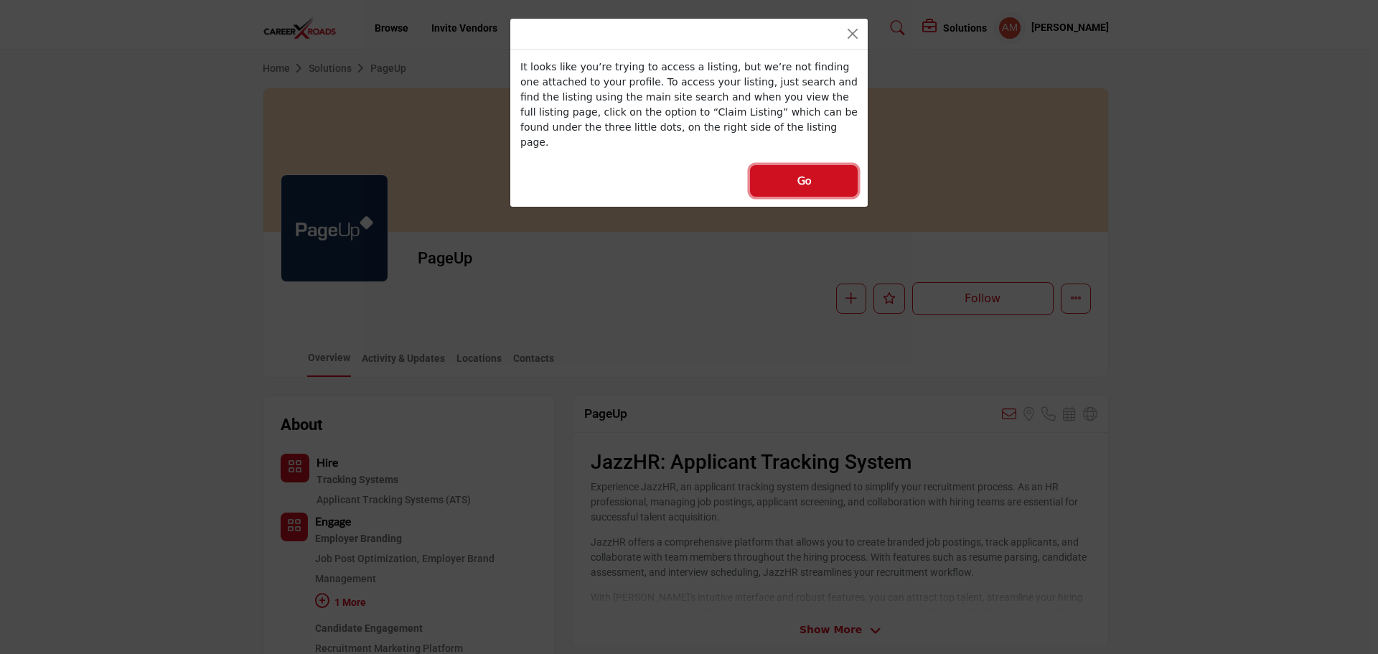
click at [797, 172] on span "Go" at bounding box center [804, 180] width 14 height 17
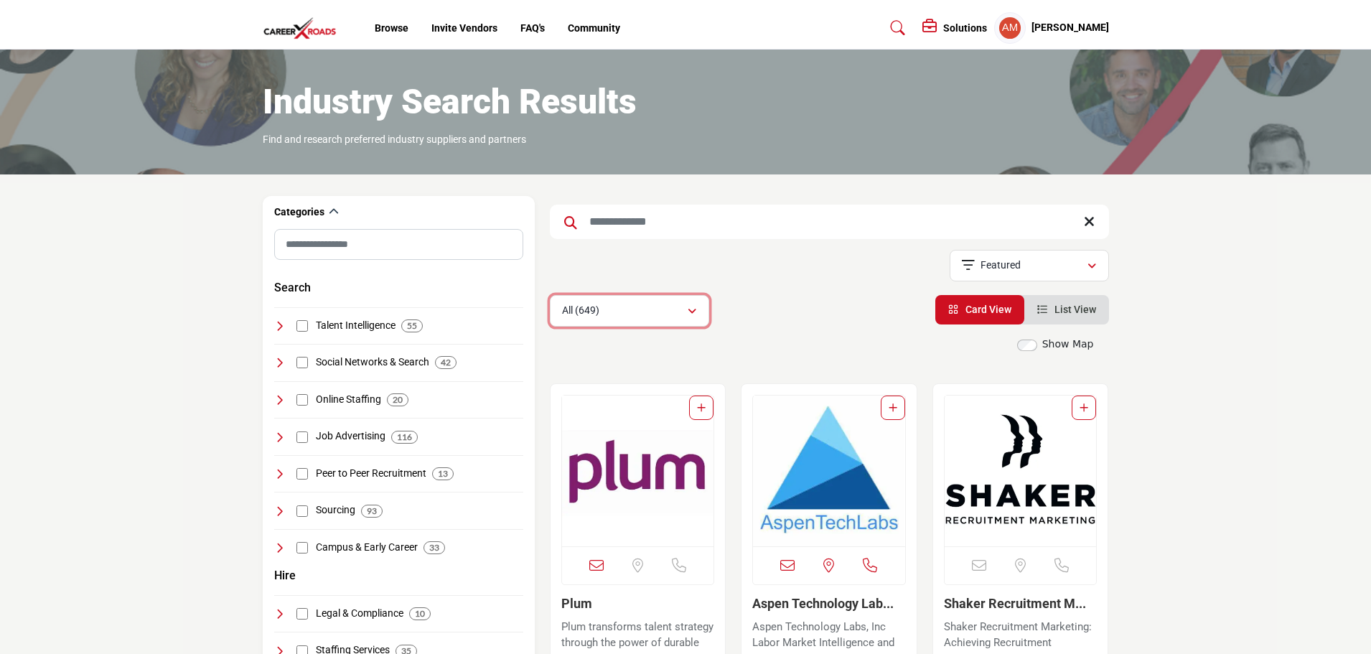
click at [599, 311] on p "All (649)" at bounding box center [580, 311] width 37 height 14
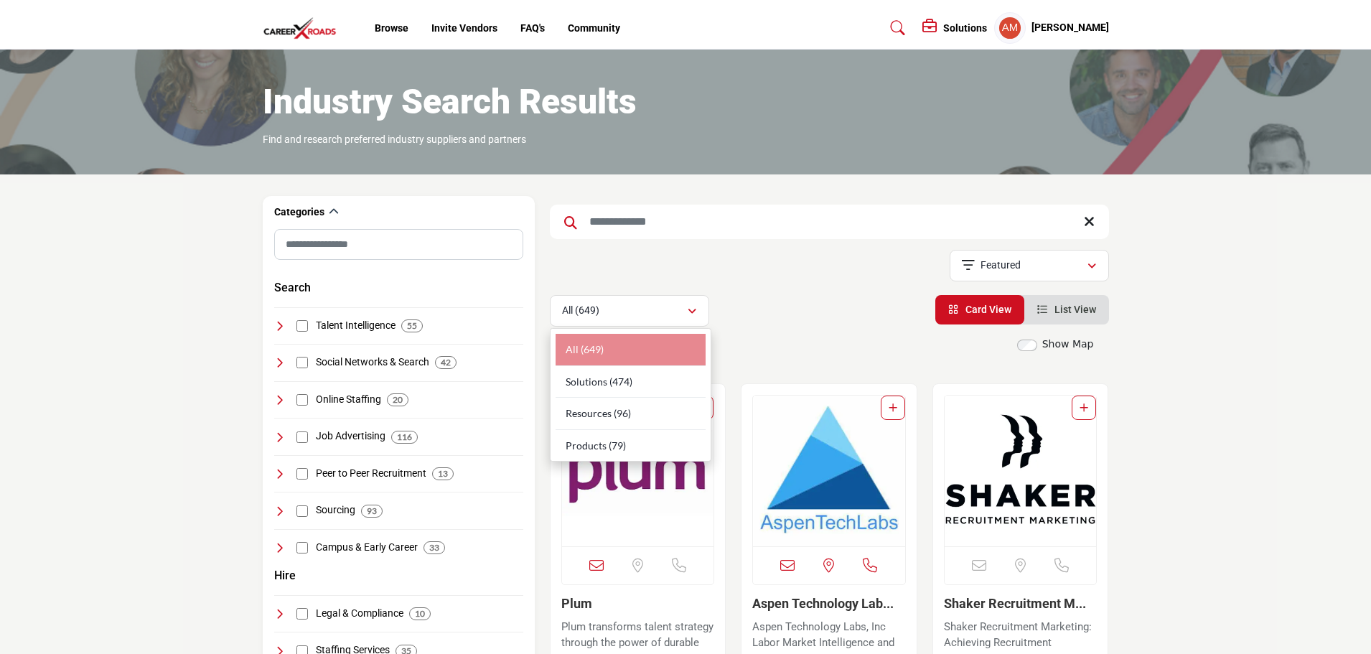
click at [684, 221] on input "Search Keyword" at bounding box center [829, 222] width 559 height 34
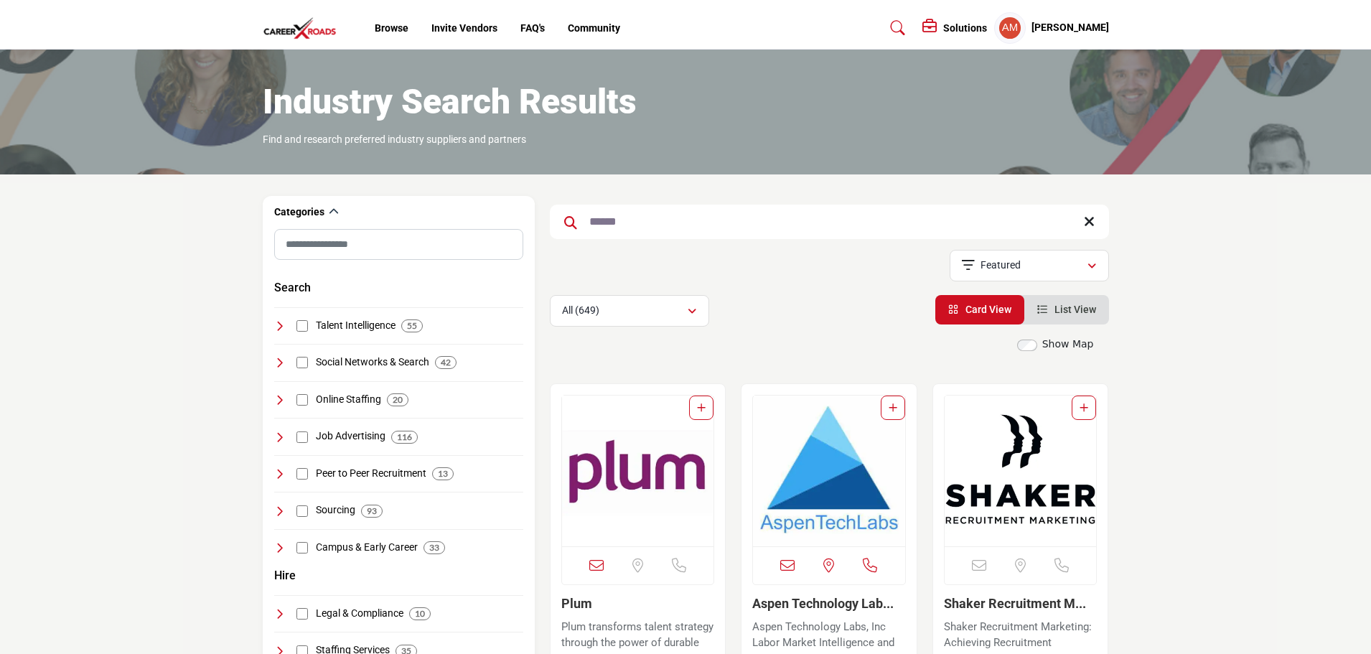
type input "******"
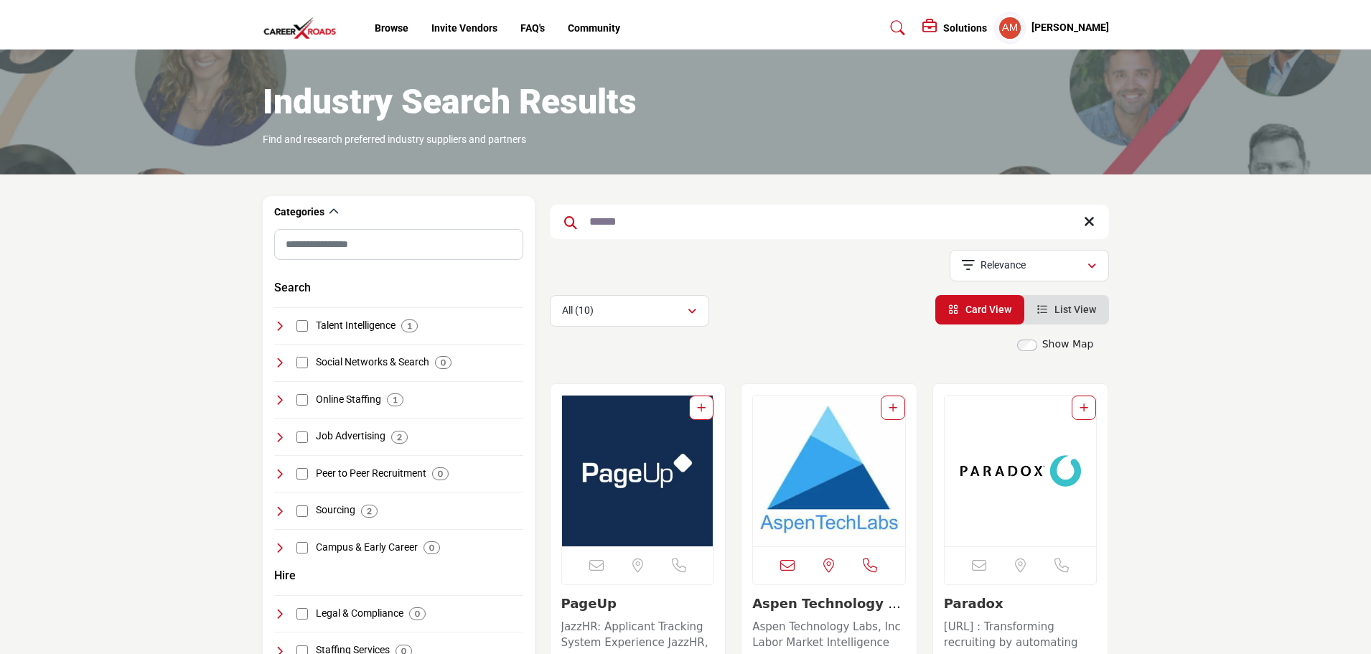
click at [628, 457] on img "Open Listing in new tab" at bounding box center [638, 470] width 152 height 151
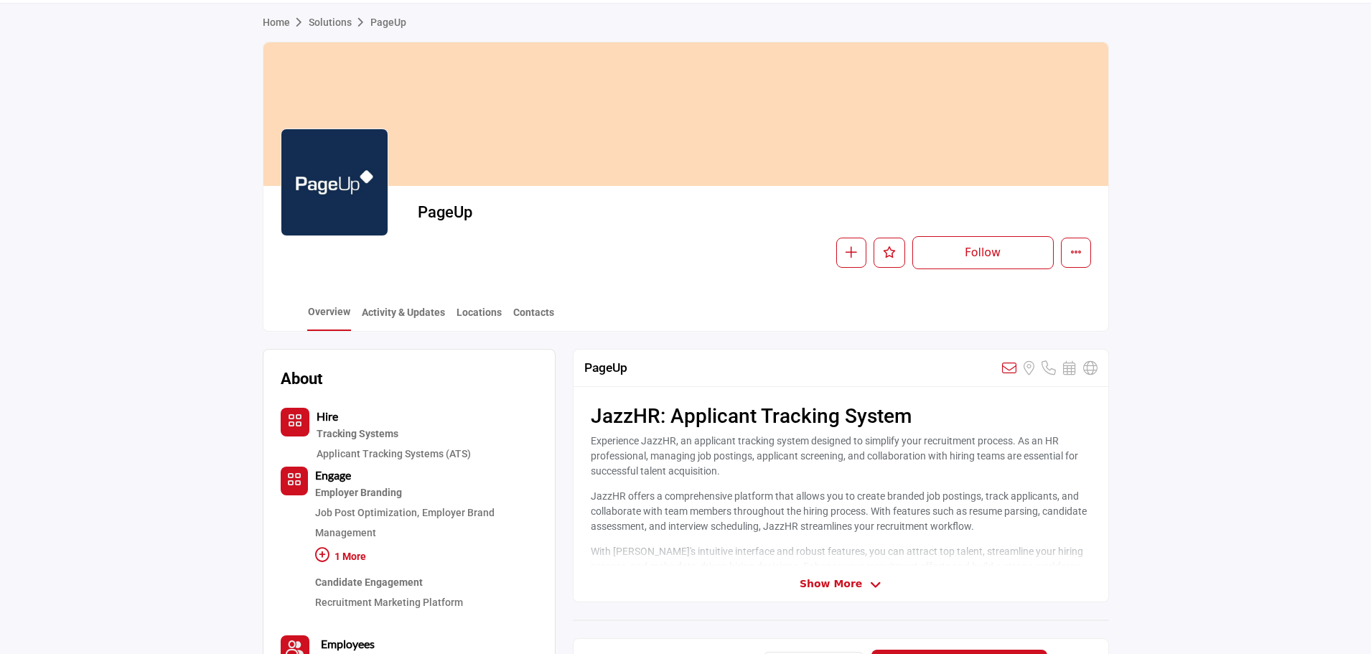
scroll to position [1, 0]
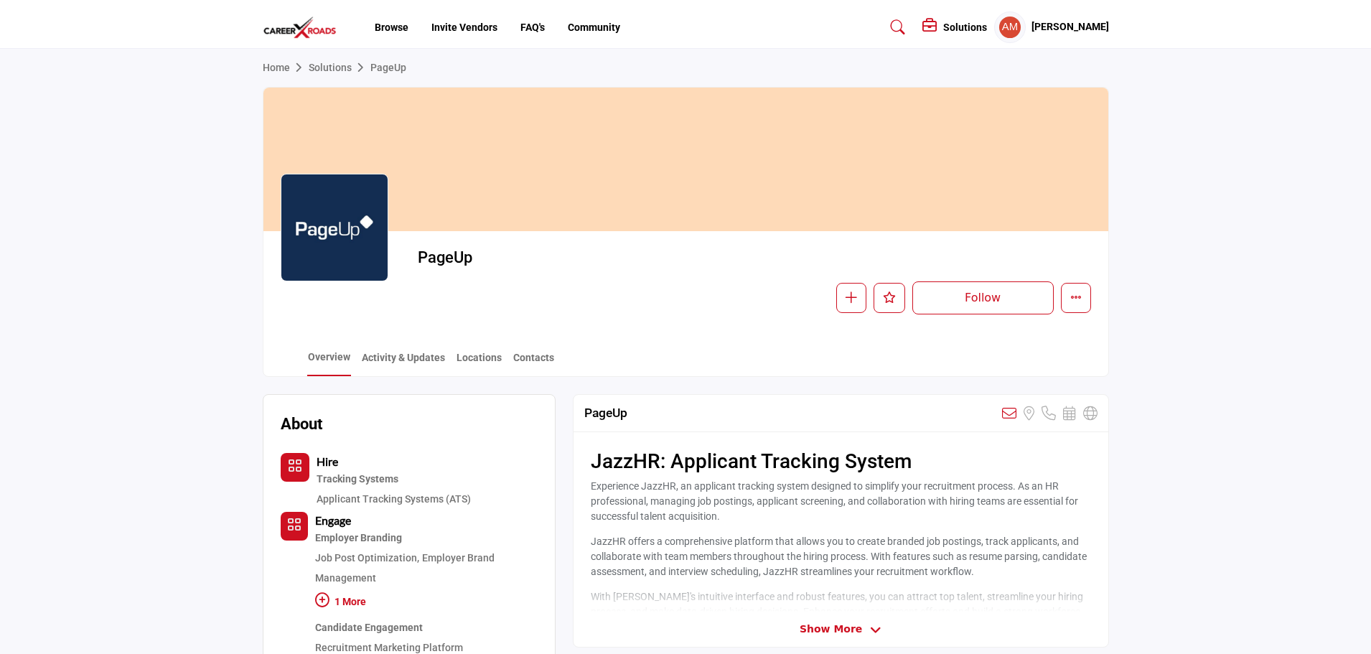
click at [1079, 280] on div "PageUp Follow Following Message Recommend Add to My Suppliers Claim Listing Rep…" at bounding box center [754, 281] width 672 height 66
click at [1079, 294] on icon "More details" at bounding box center [1075, 296] width 11 height 11
click at [1250, 273] on section "Home Solutions PageUp PageUp Follow Following Message Recommend Add to My Suppl…" at bounding box center [685, 213] width 1371 height 328
click at [808, 456] on h2 "JazzHR: Applicant Tracking System" at bounding box center [841, 461] width 500 height 24
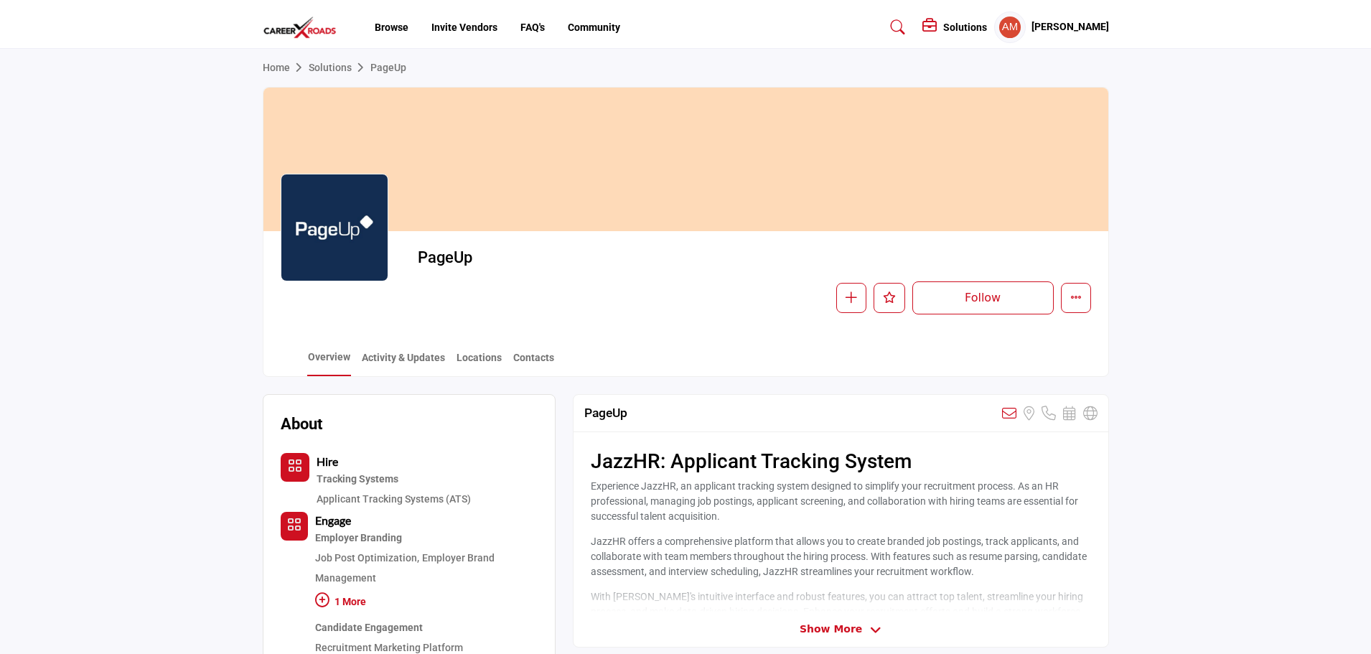
click at [833, 636] on span "Show More" at bounding box center [831, 629] width 62 height 15
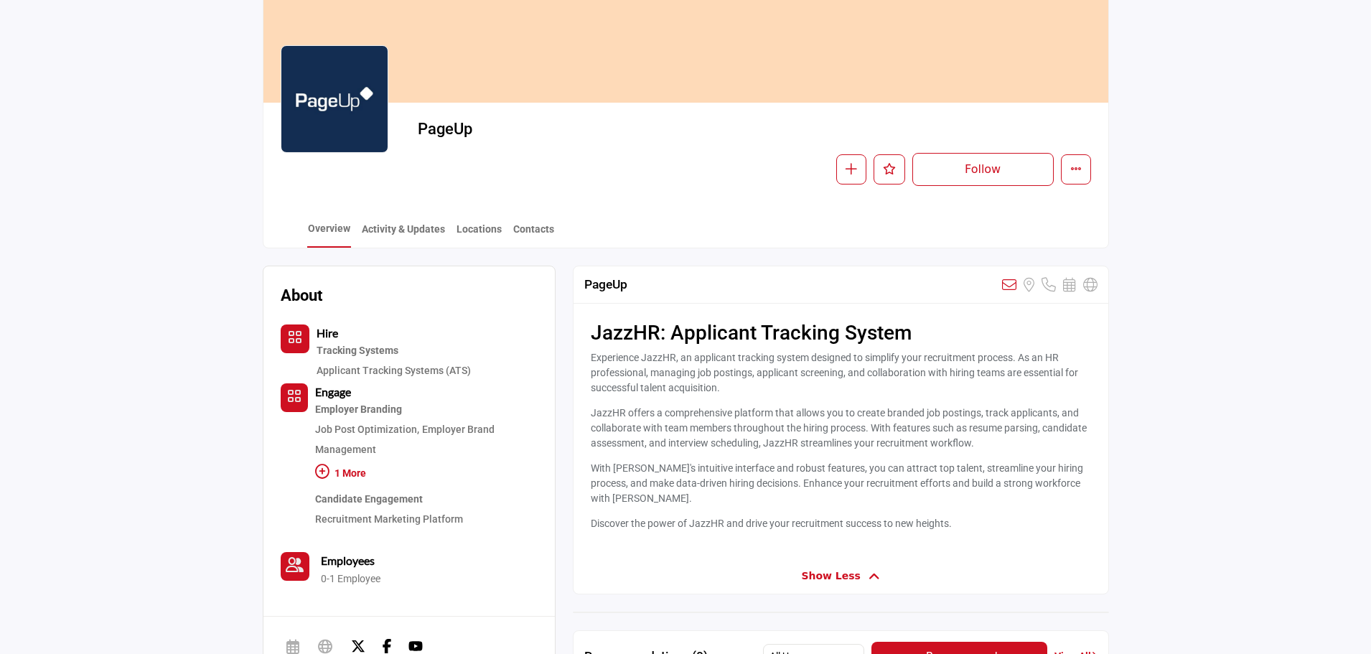
scroll to position [0, 0]
